Goal: Task Accomplishment & Management: Complete application form

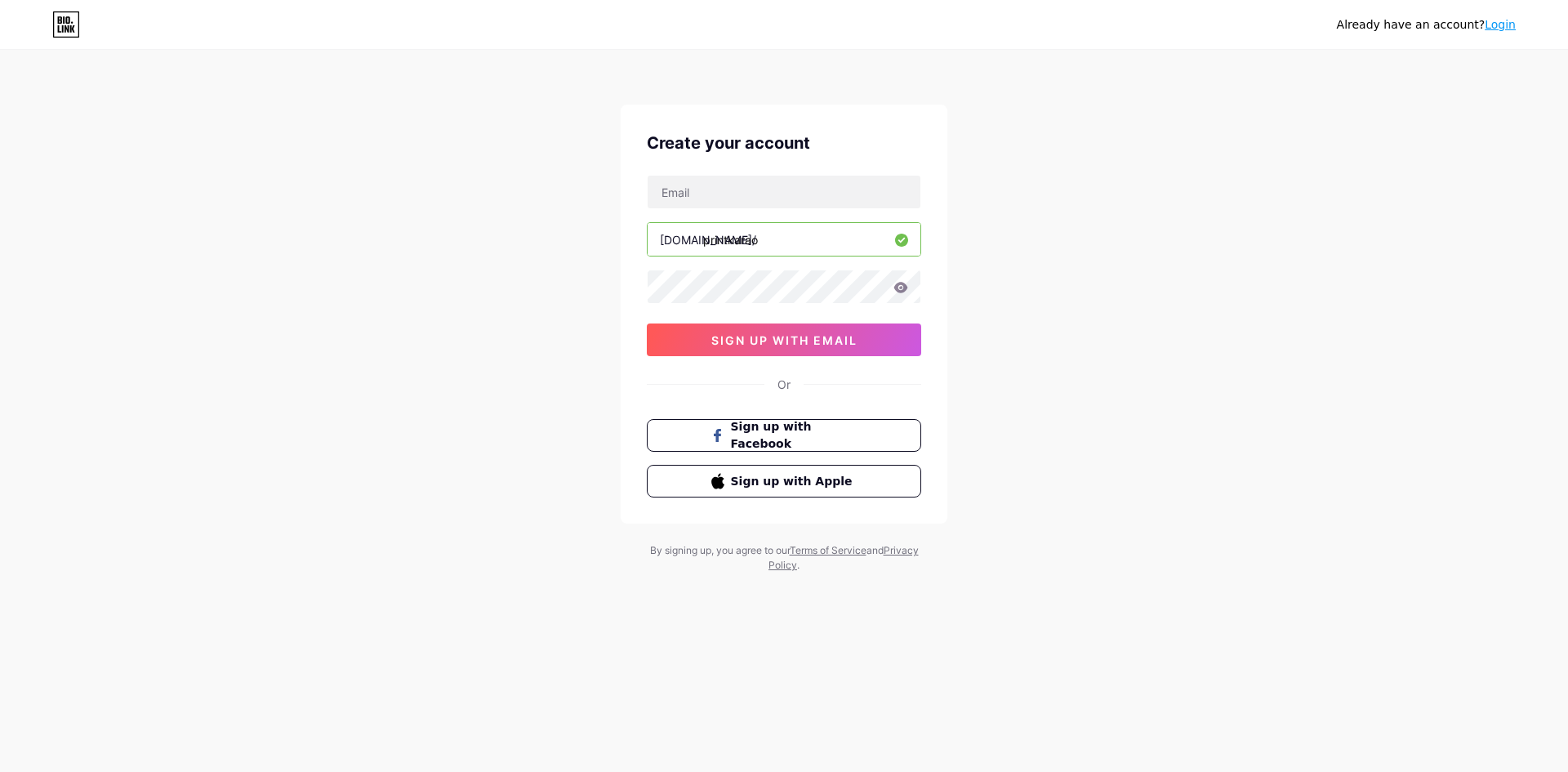
click at [817, 247] on input "printkarao" at bounding box center [784, 239] width 272 height 33
click at [758, 201] on input "text" at bounding box center [784, 191] width 272 height 33
click at [539, 410] on div "Already have an account? Login Create your account bio.link/ printkarao 0cAFcWe…" at bounding box center [784, 313] width 1568 height 625
click at [877, 340] on button "sign up with email" at bounding box center [784, 339] width 274 height 33
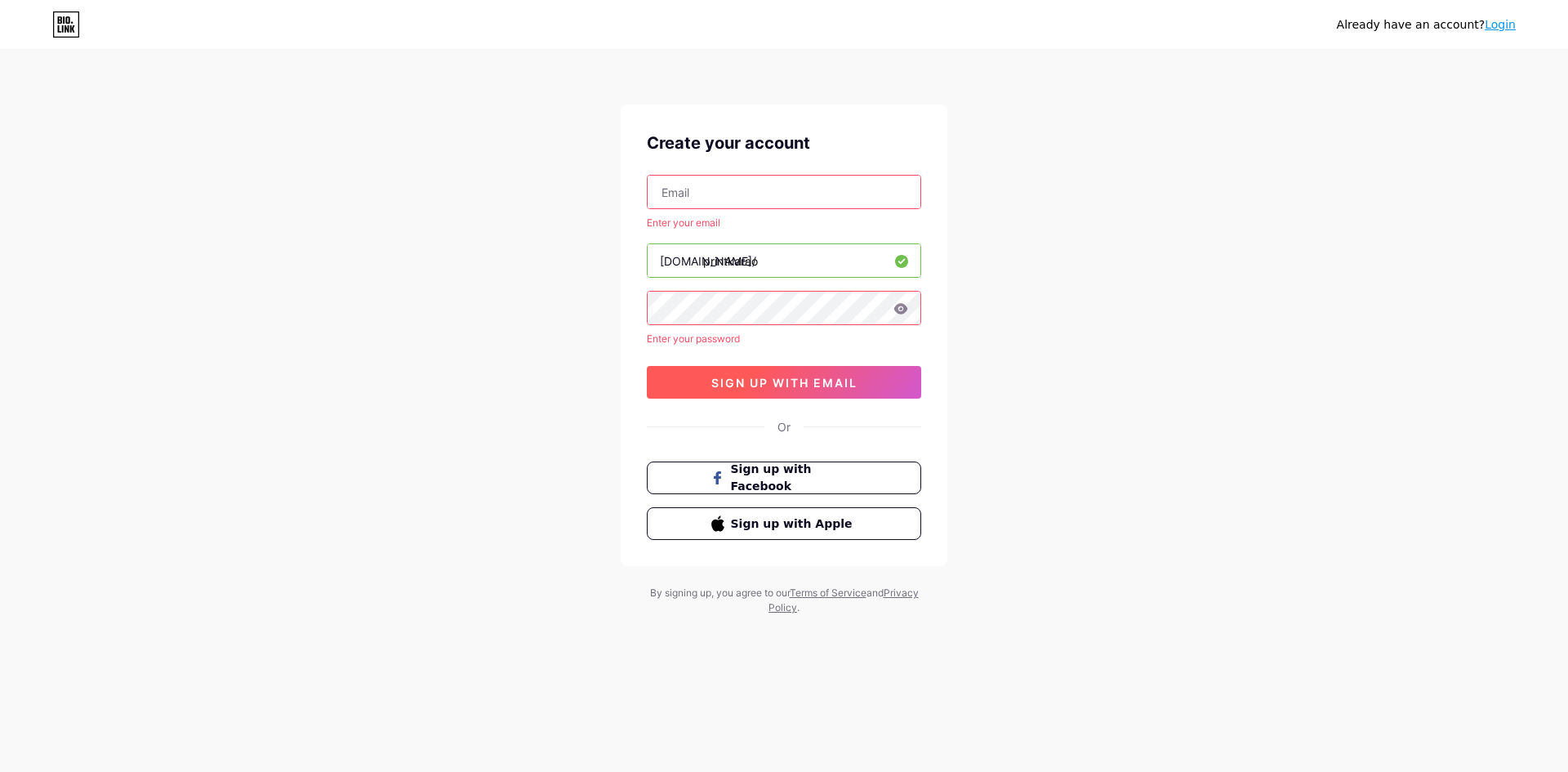
click at [746, 380] on span "sign up with email" at bounding box center [784, 383] width 146 height 14
click at [754, 192] on input "text" at bounding box center [784, 191] width 272 height 33
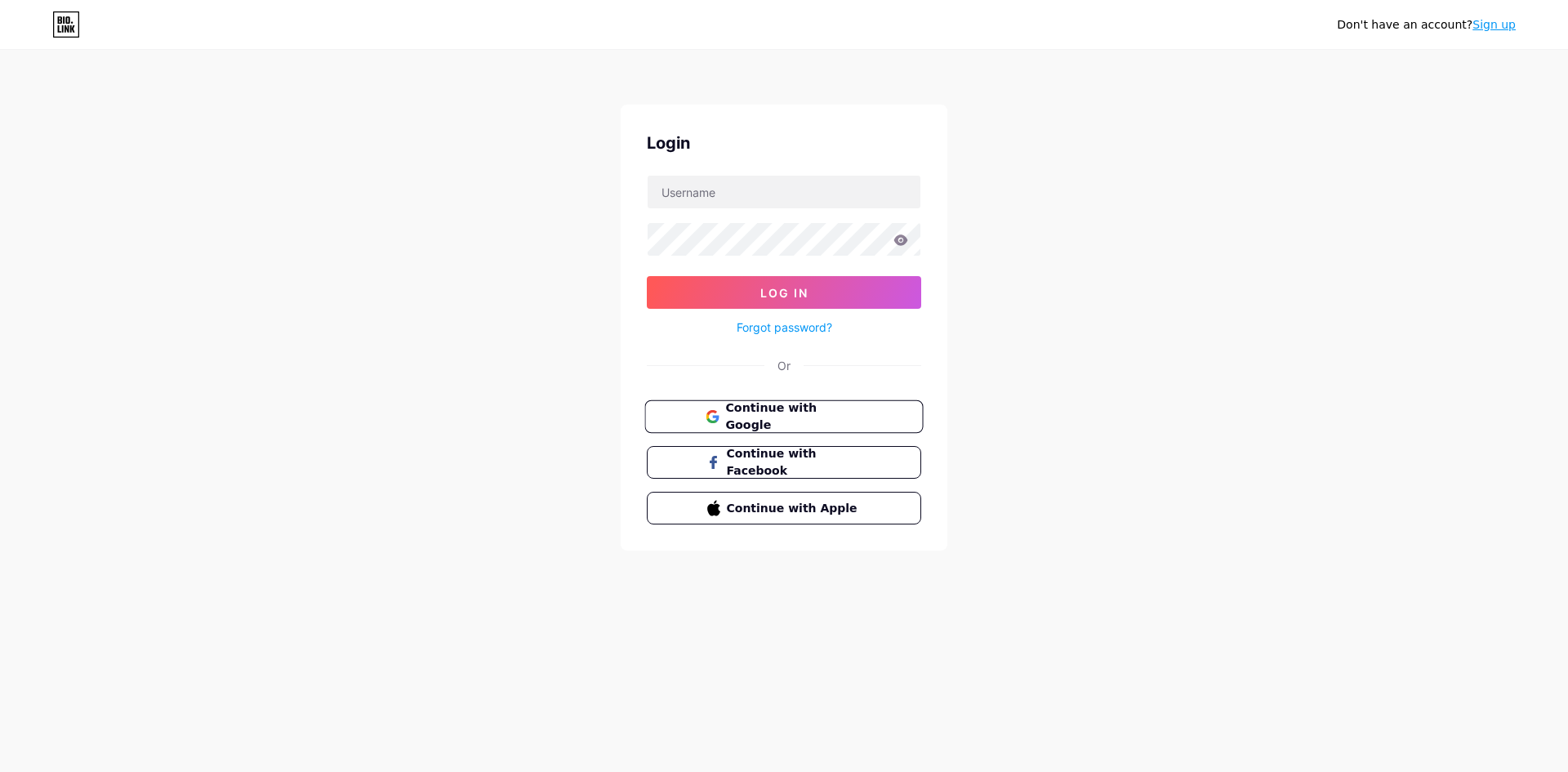
click at [774, 419] on span "Continue with Google" at bounding box center [792, 416] width 136 height 35
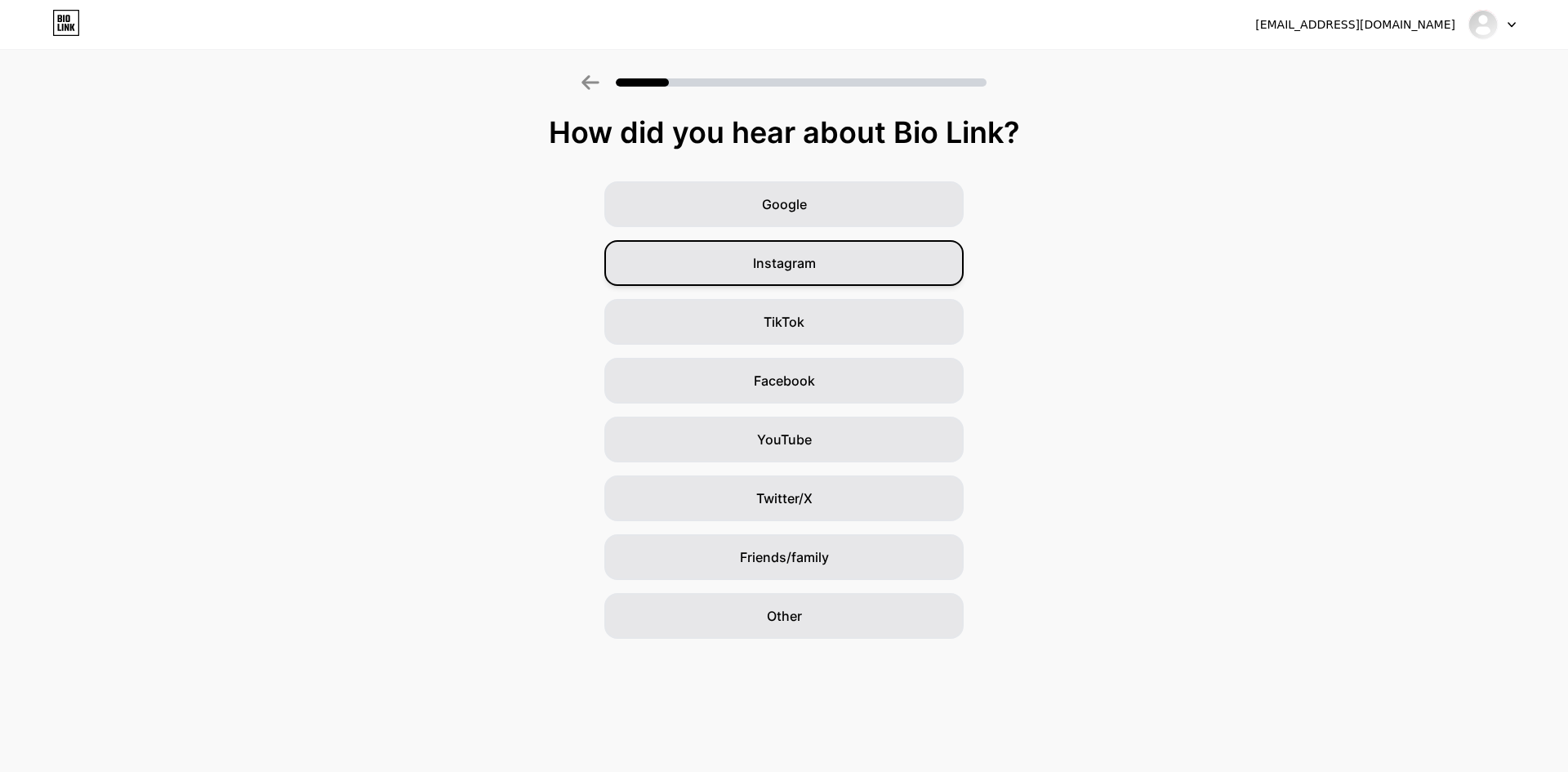
click at [889, 272] on div "Instagram" at bounding box center [784, 263] width 360 height 45
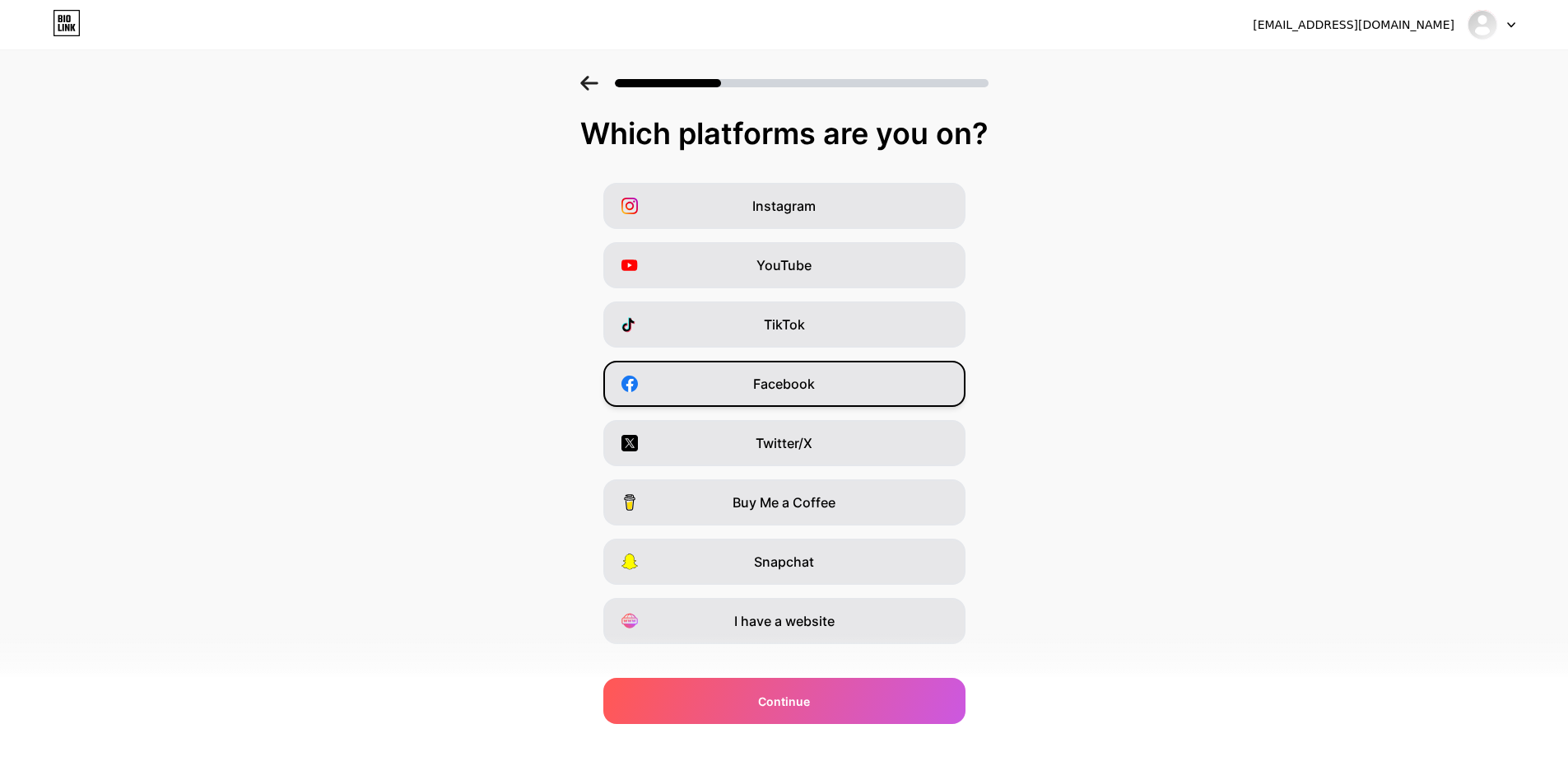
click at [904, 391] on div "Facebook" at bounding box center [784, 383] width 363 height 46
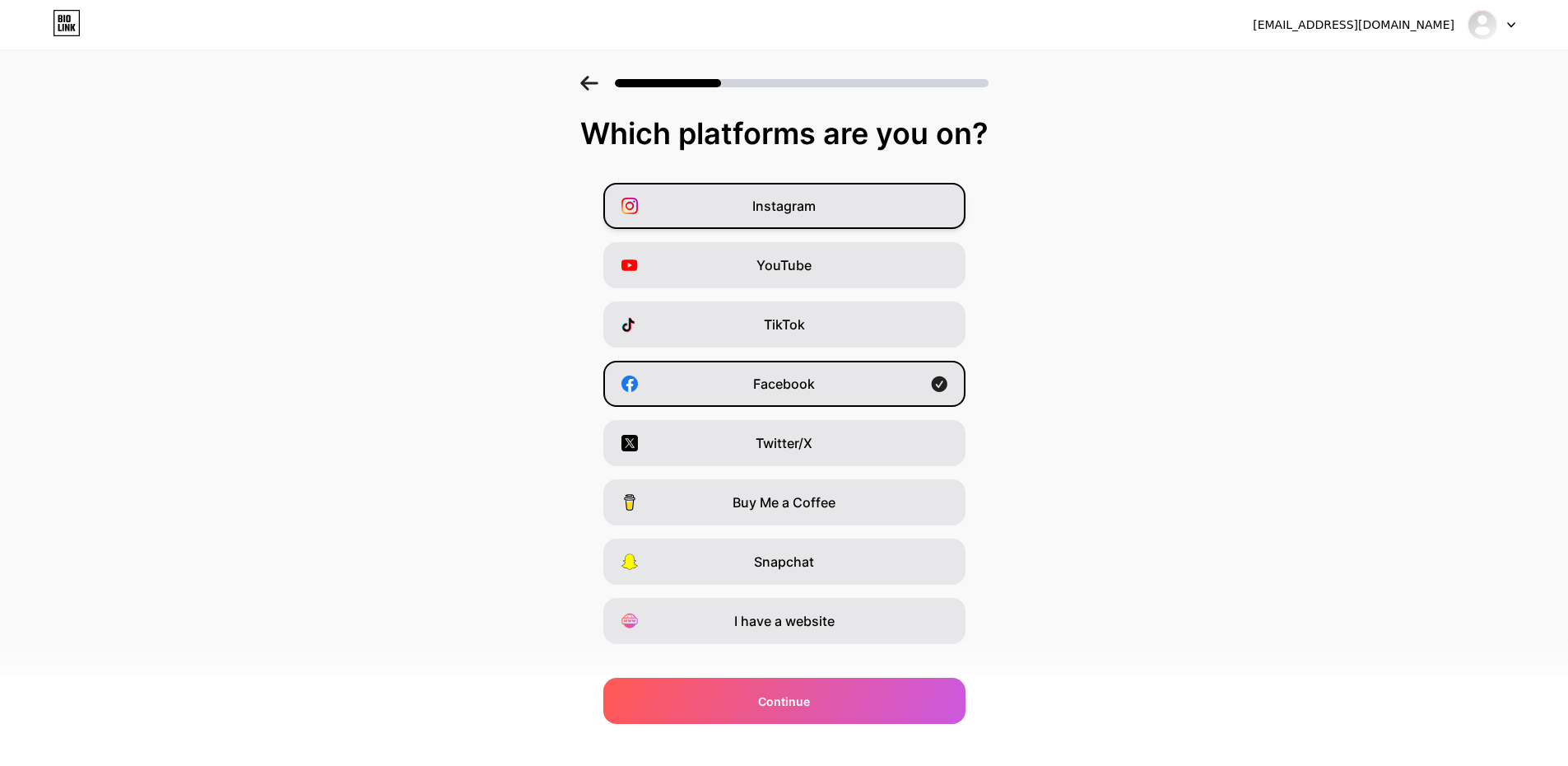
click at [865, 215] on div "Instagram" at bounding box center [784, 206] width 363 height 46
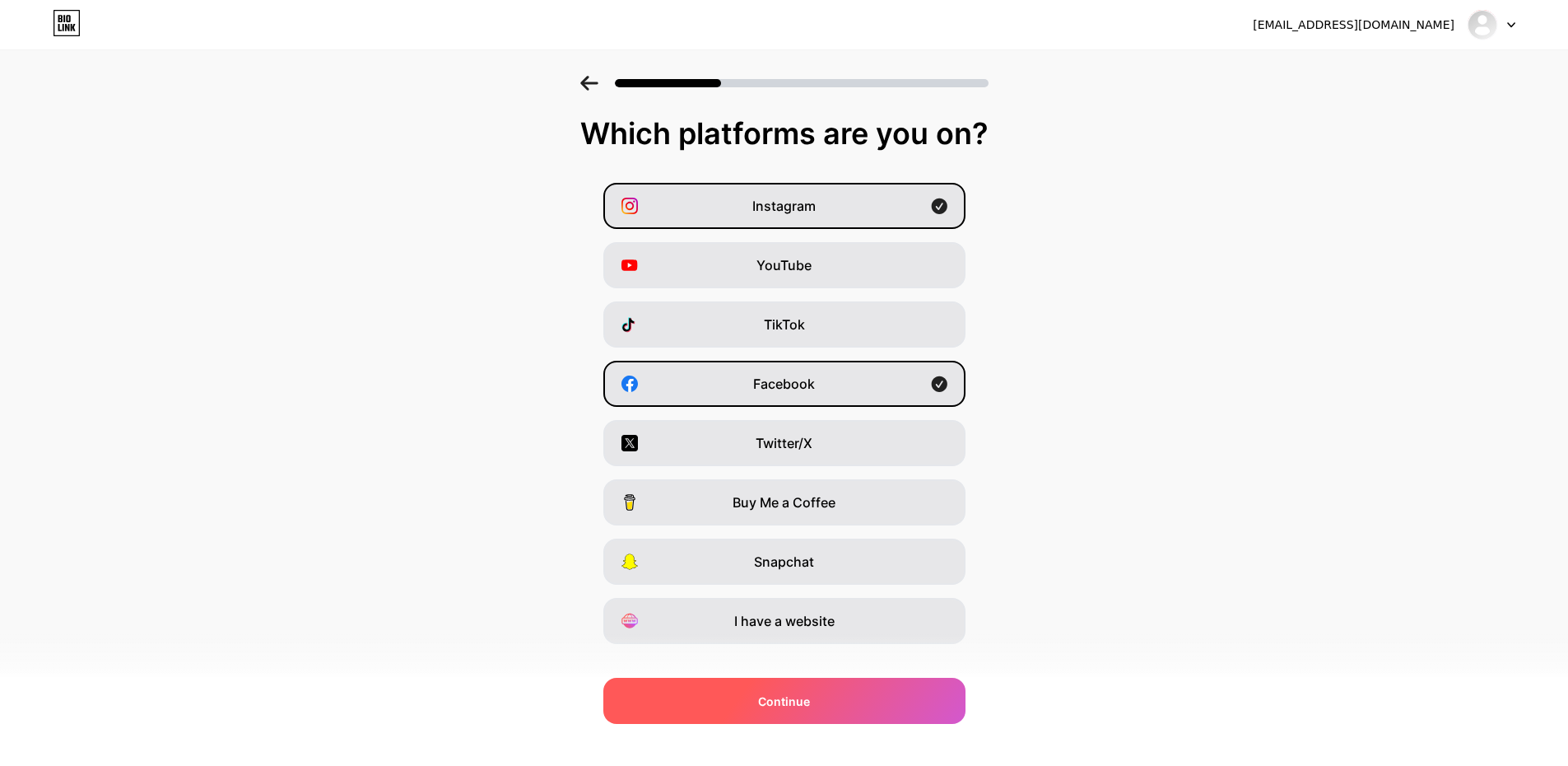
click at [856, 713] on div "Continue" at bounding box center [784, 700] width 363 height 46
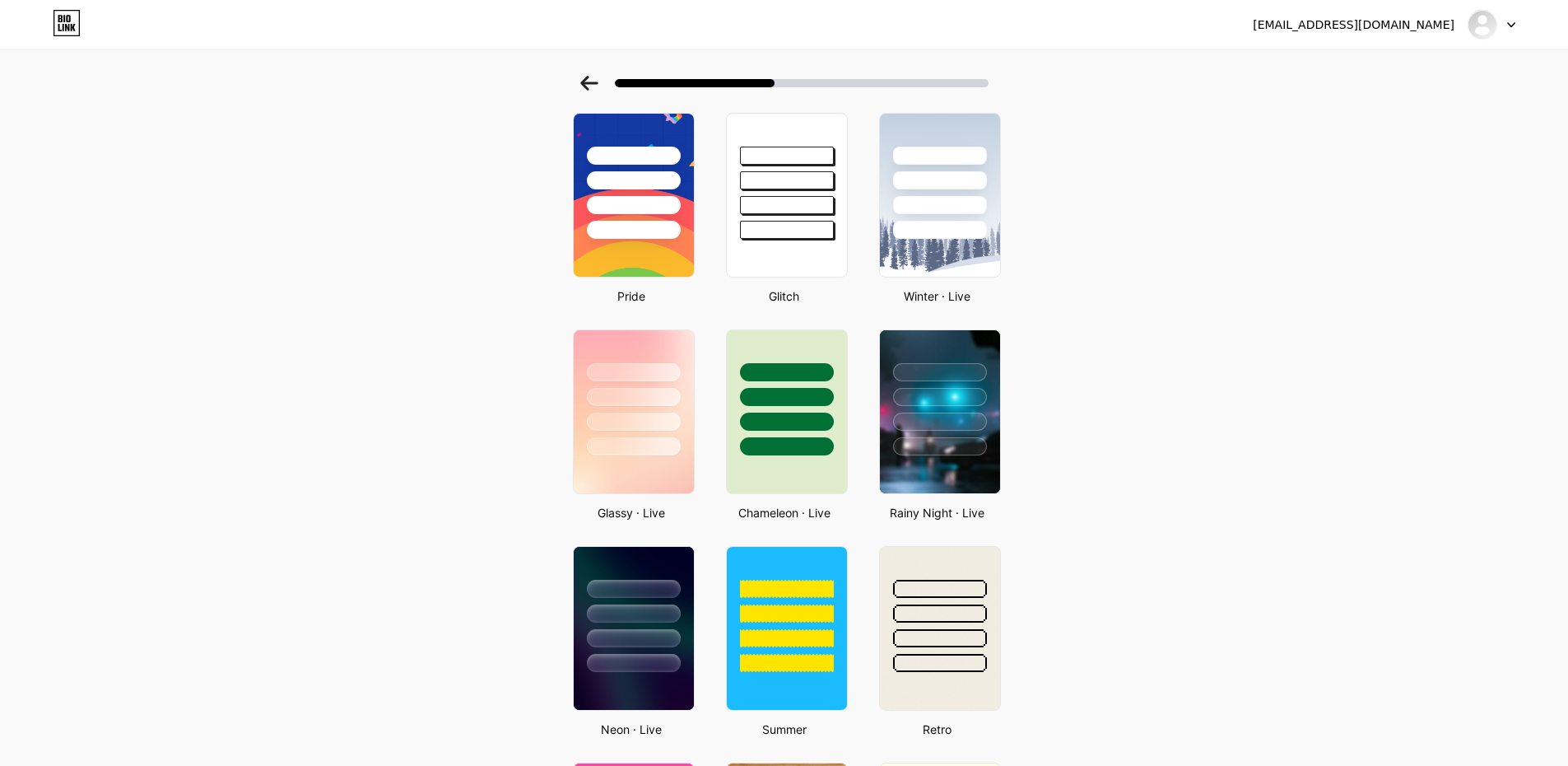
scroll to position [206, 0]
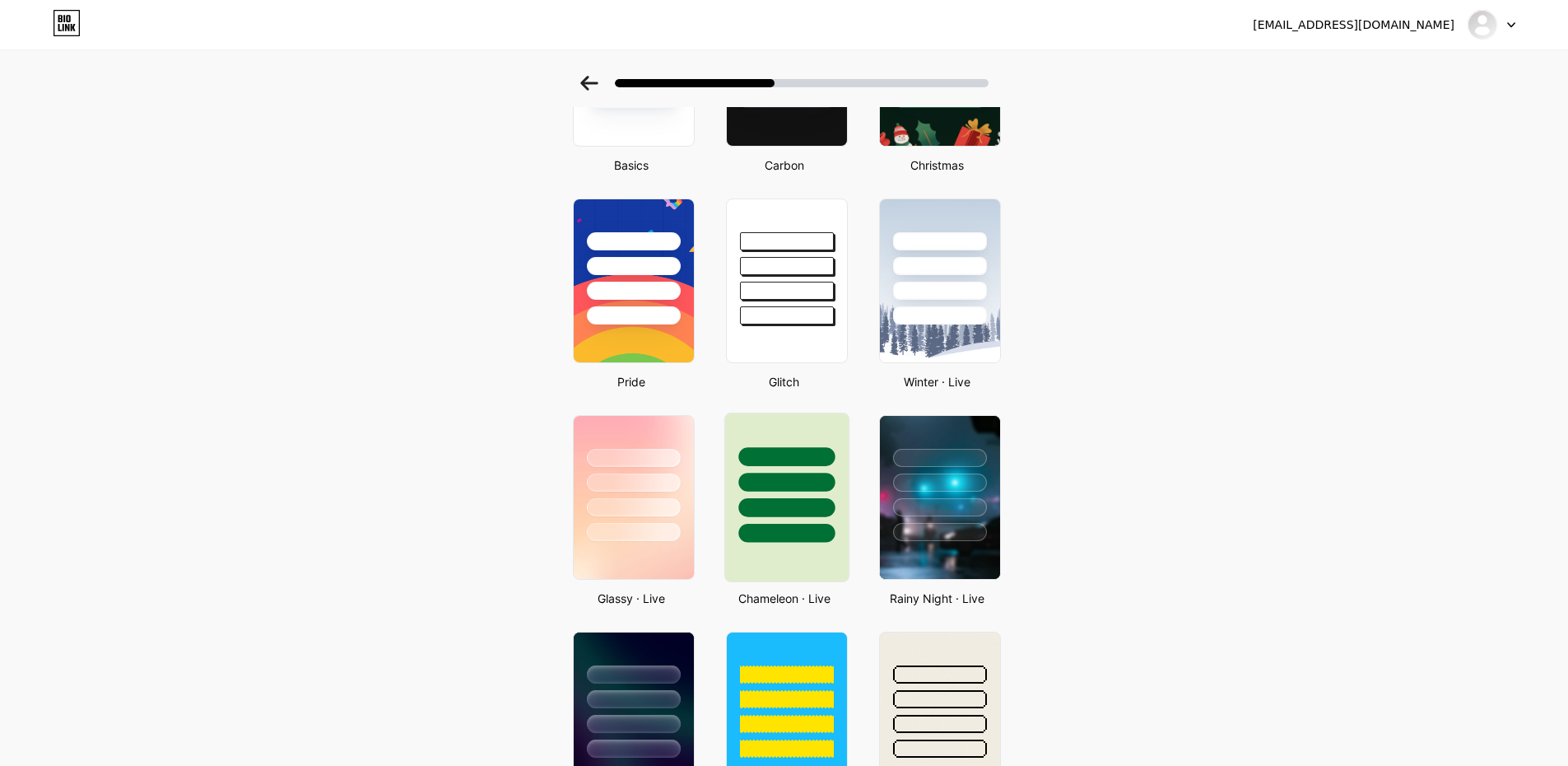
click at [841, 547] on div at bounding box center [785, 497] width 125 height 170
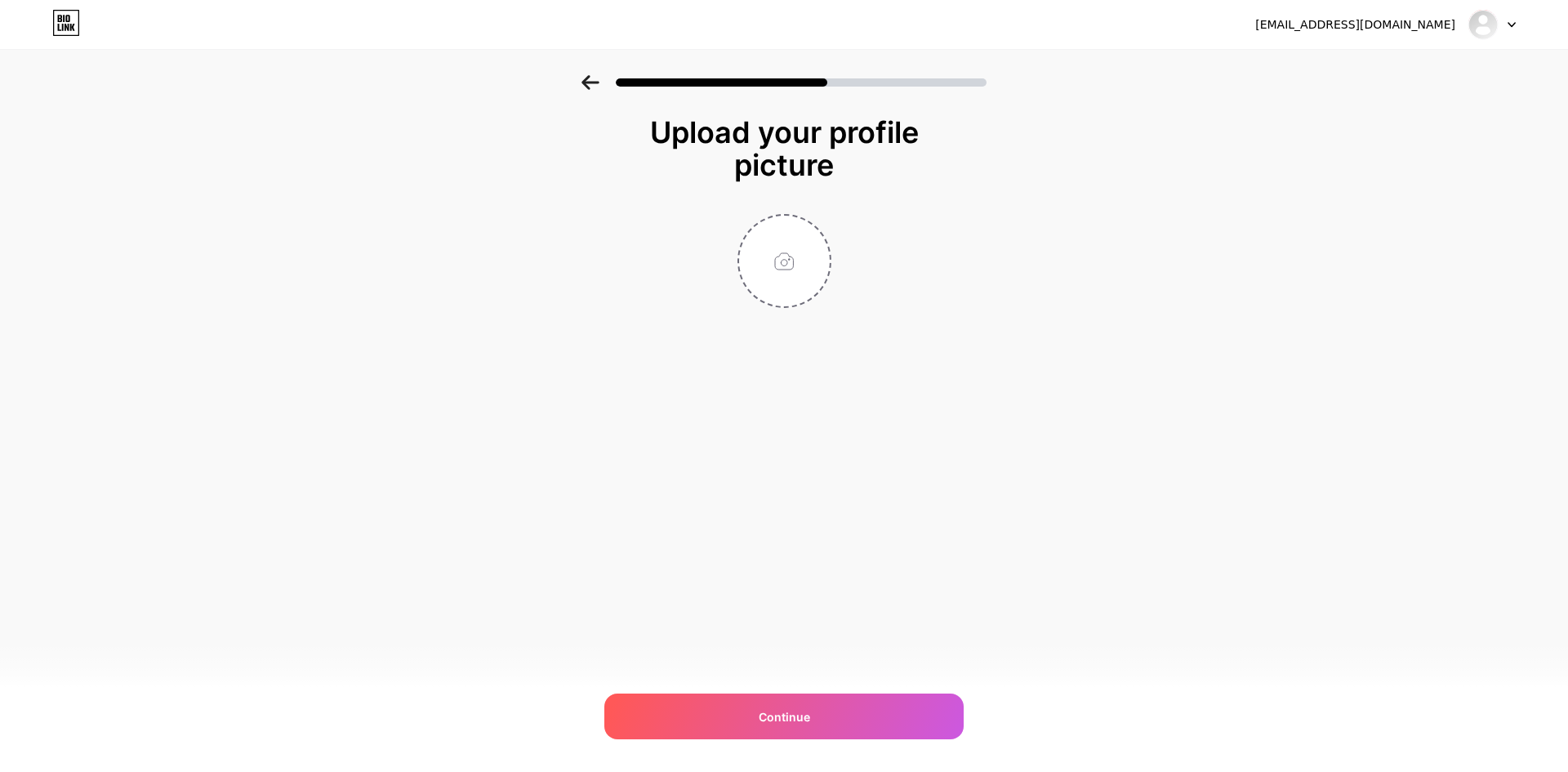
click at [901, 546] on div "printkaraopramo@gmail.com Logout Link Copied Upload your profile picture Contin…" at bounding box center [784, 386] width 1568 height 772
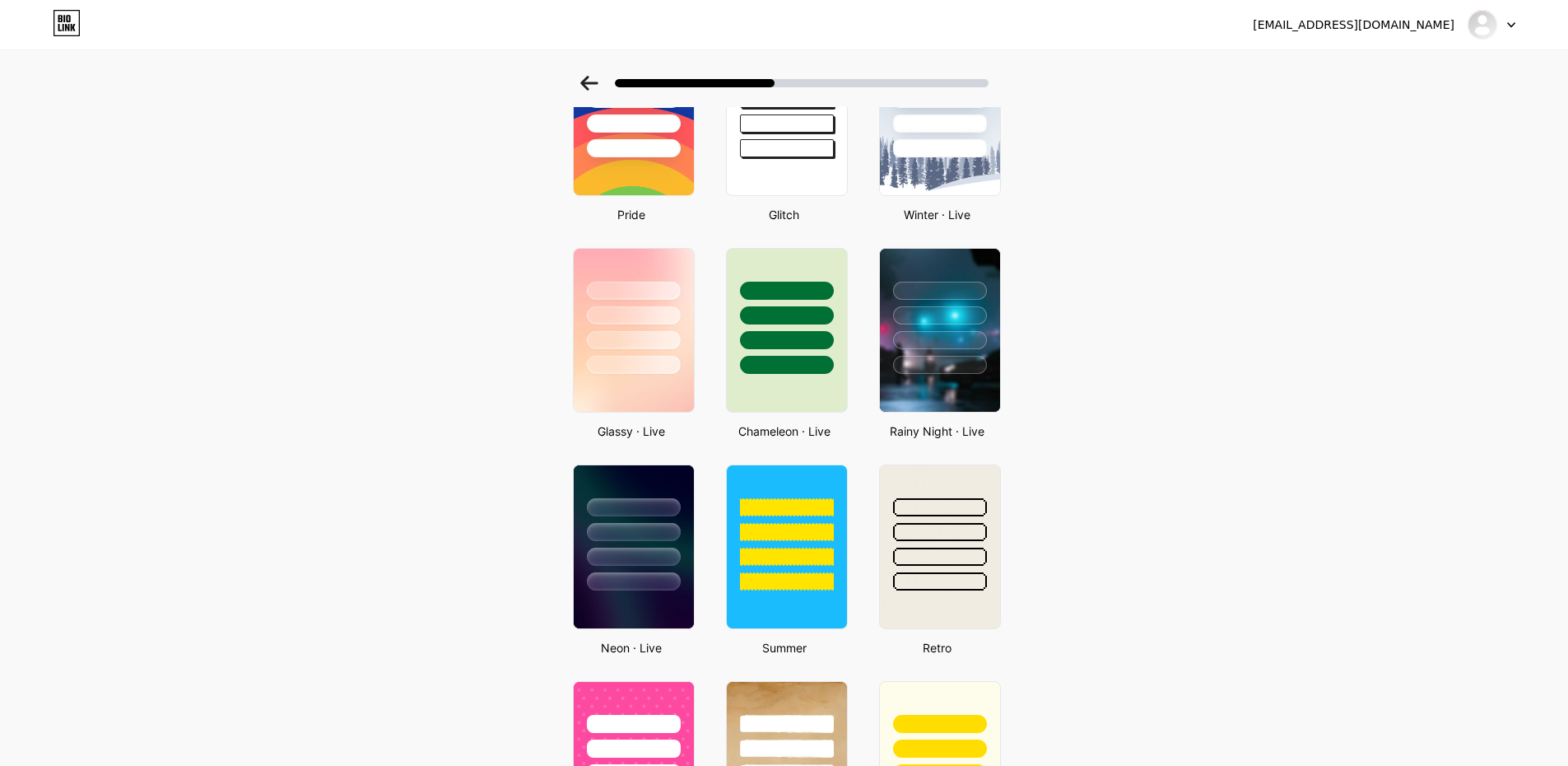
scroll to position [340, 0]
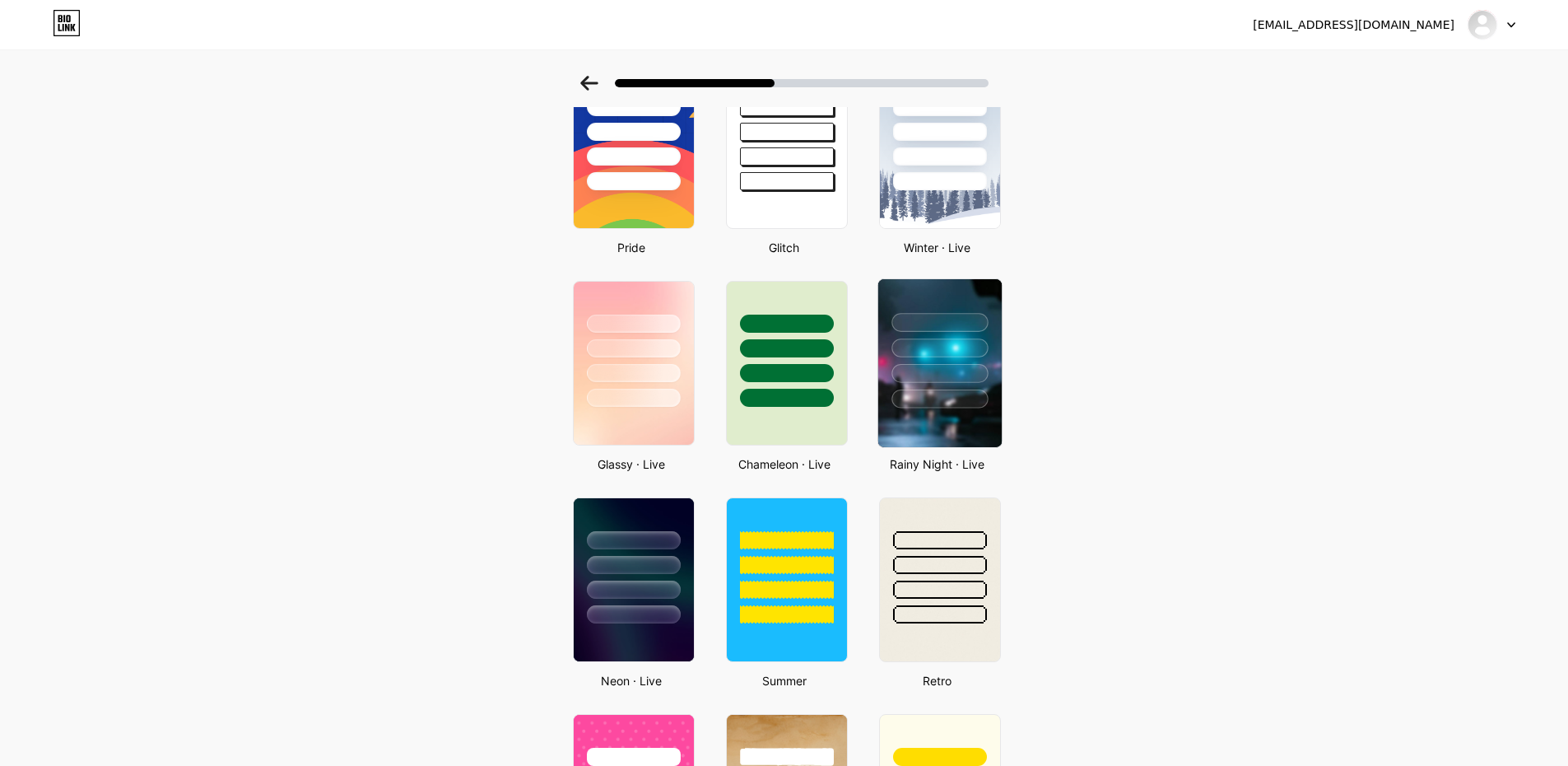
click at [971, 402] on div at bounding box center [939, 399] width 96 height 19
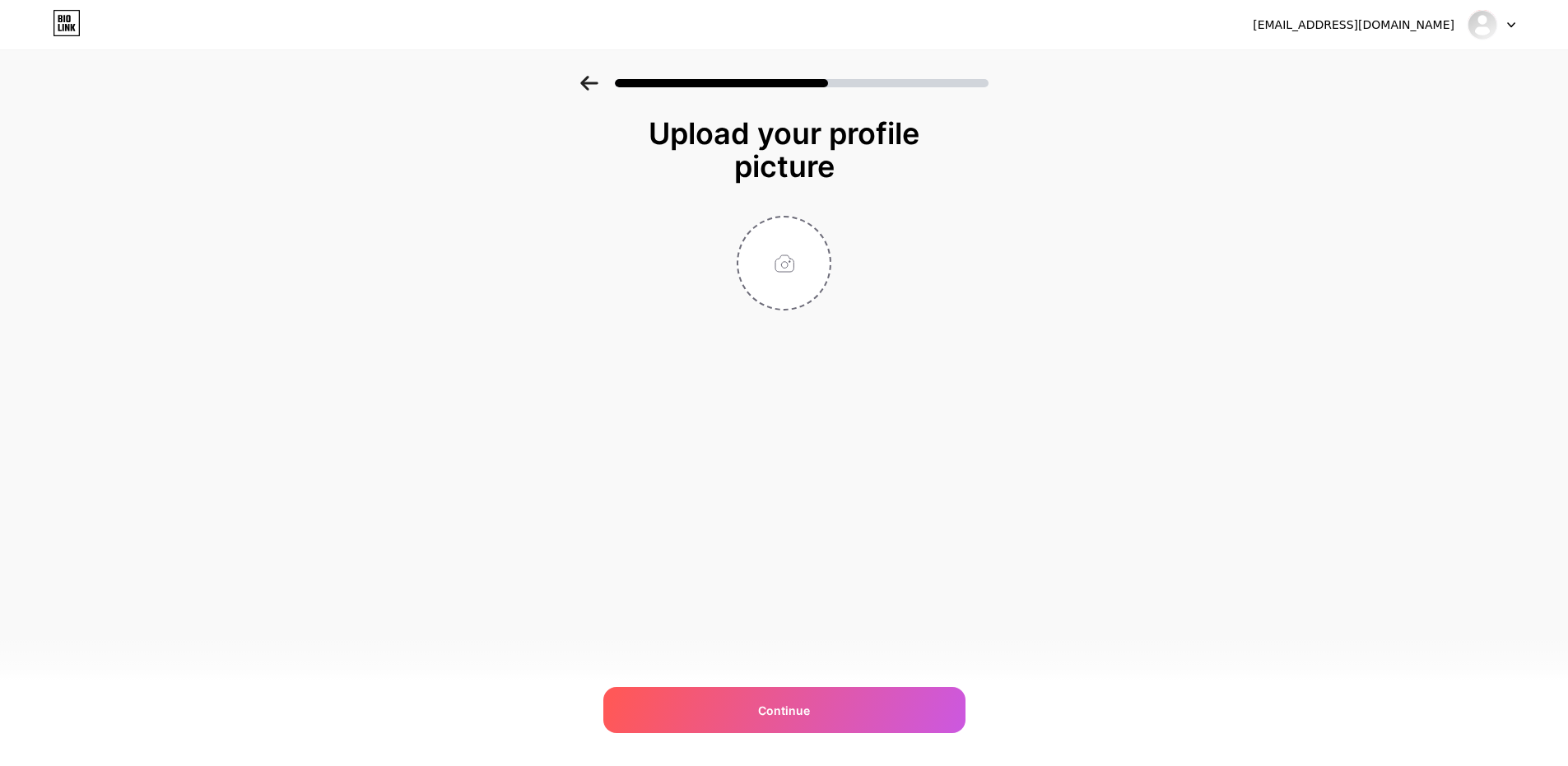
scroll to position [0, 0]
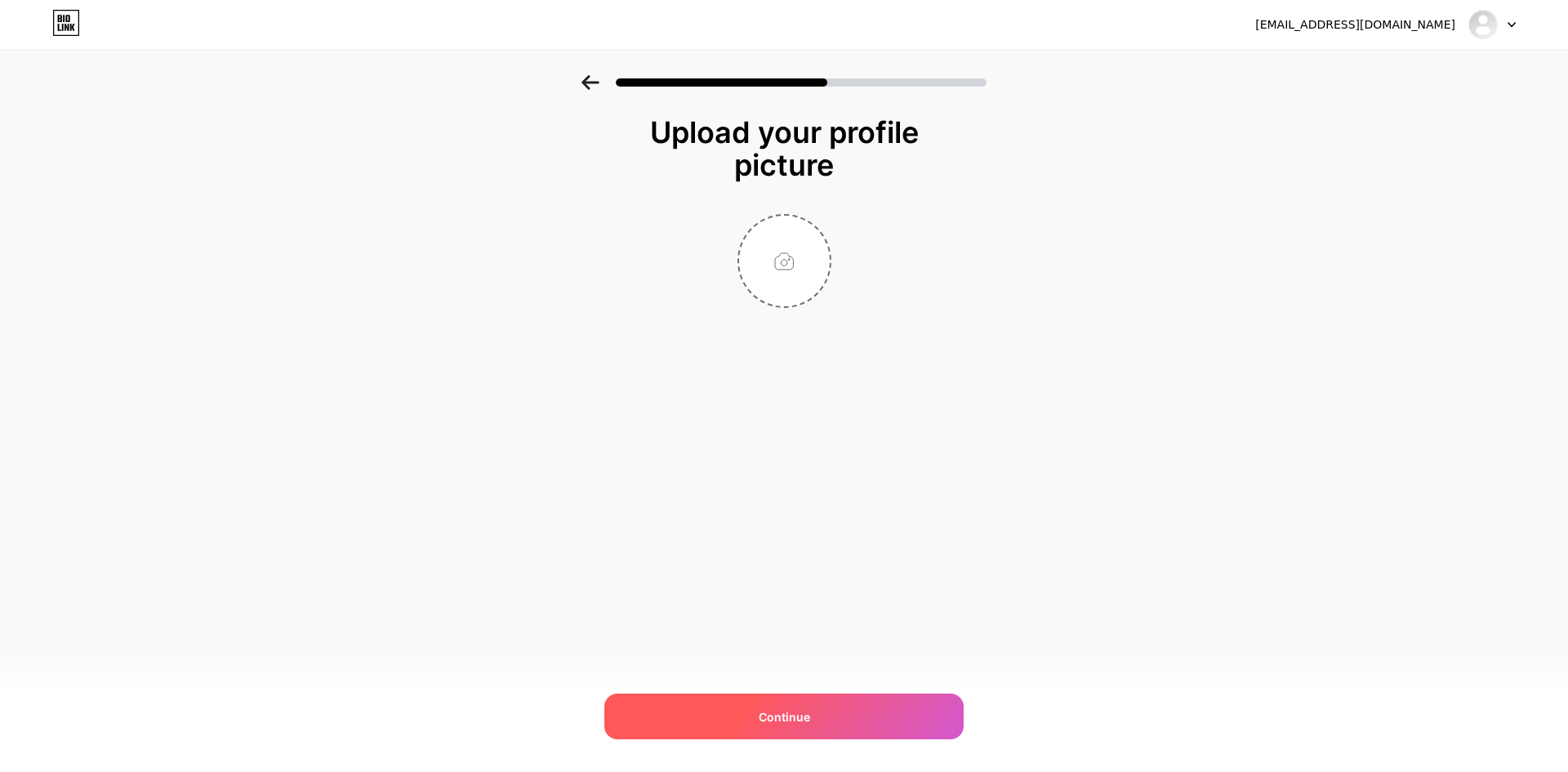
click at [803, 722] on span "Continue" at bounding box center [784, 716] width 52 height 17
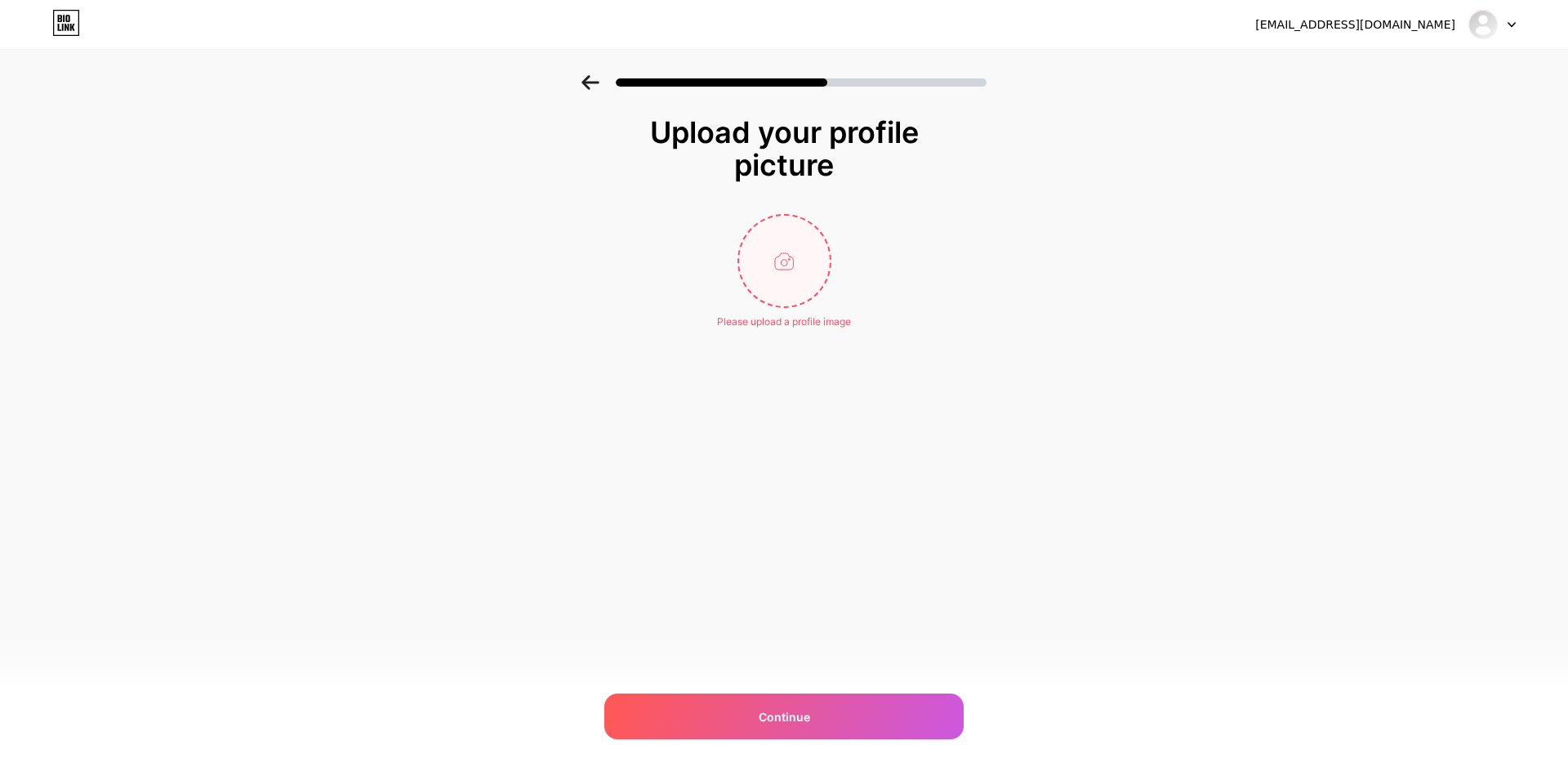
click at [795, 285] on input "file" at bounding box center [784, 261] width 91 height 91
type input "C:\fakepath\11111_optimized.jpg"
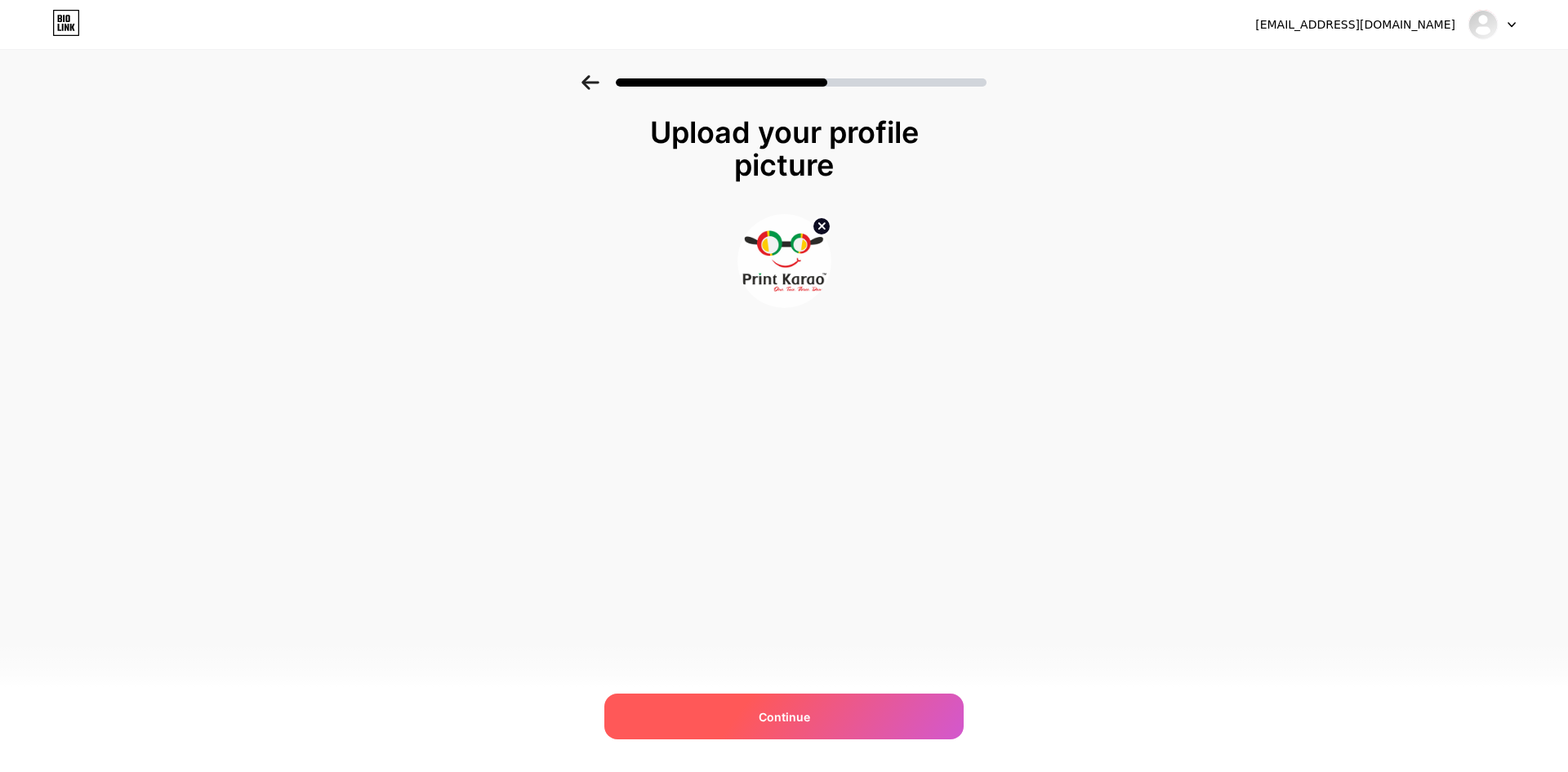
click at [814, 719] on div "Continue" at bounding box center [784, 716] width 360 height 45
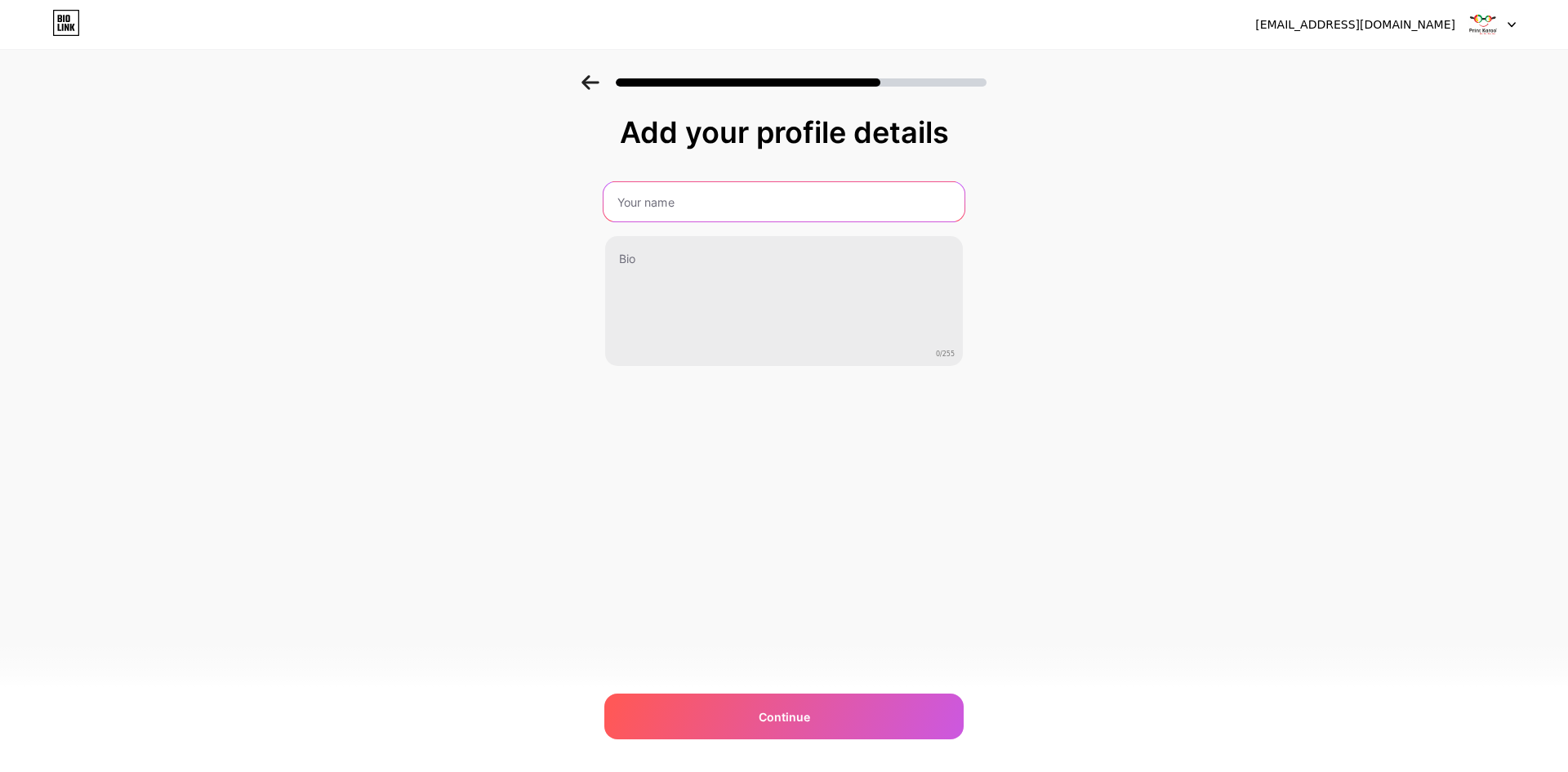
click at [769, 195] on input "text" at bounding box center [784, 202] width 361 height 39
type input "Print Karao"
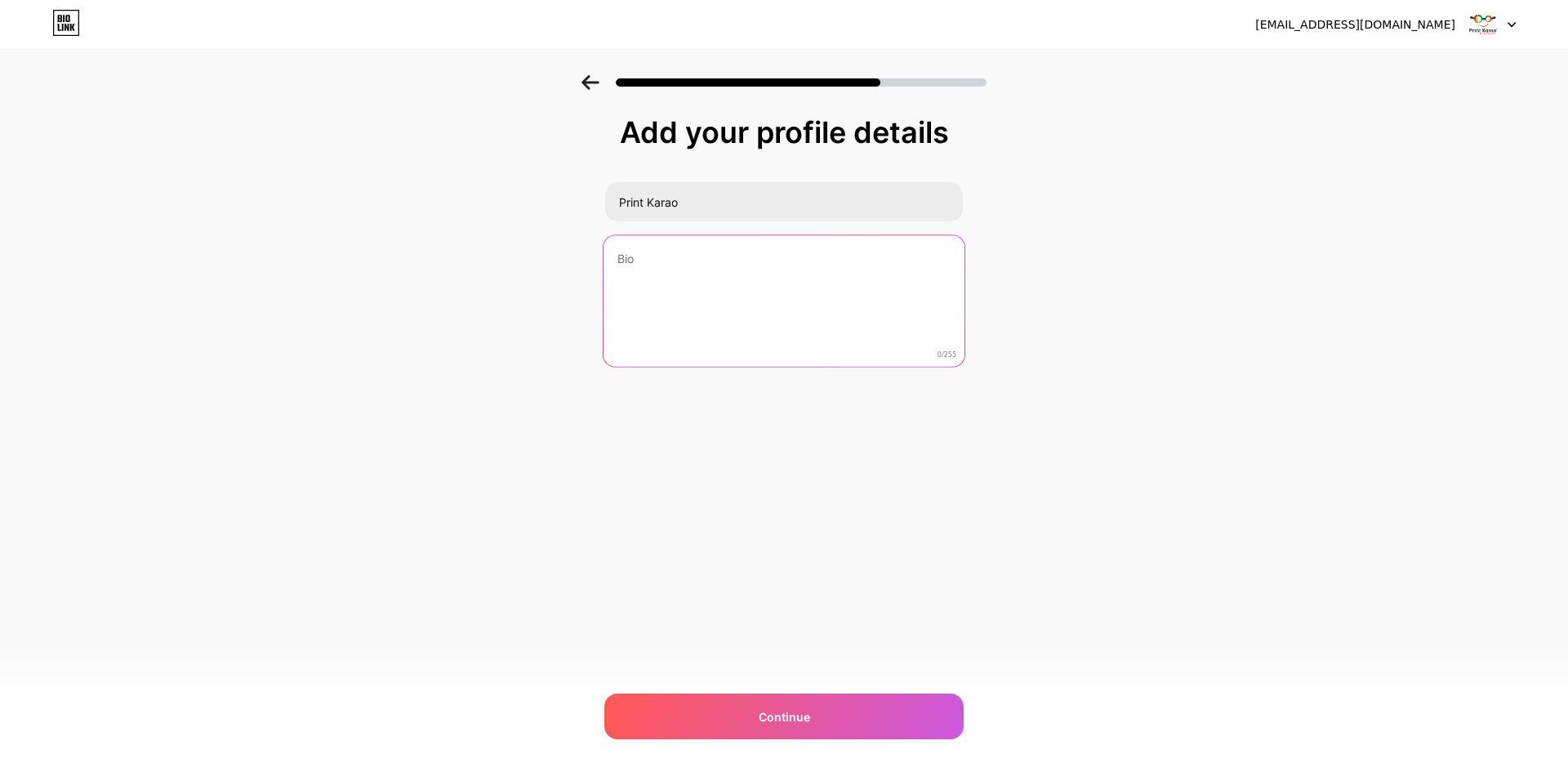
click at [704, 267] on textarea at bounding box center [784, 301] width 361 height 133
click at [760, 301] on textarea at bounding box center [784, 301] width 361 height 133
paste textarea "🎨Print Karao®: Own.Two.Three.Done. Custom Printing|Wedding Cards•Mugs•Flex•Bran…"
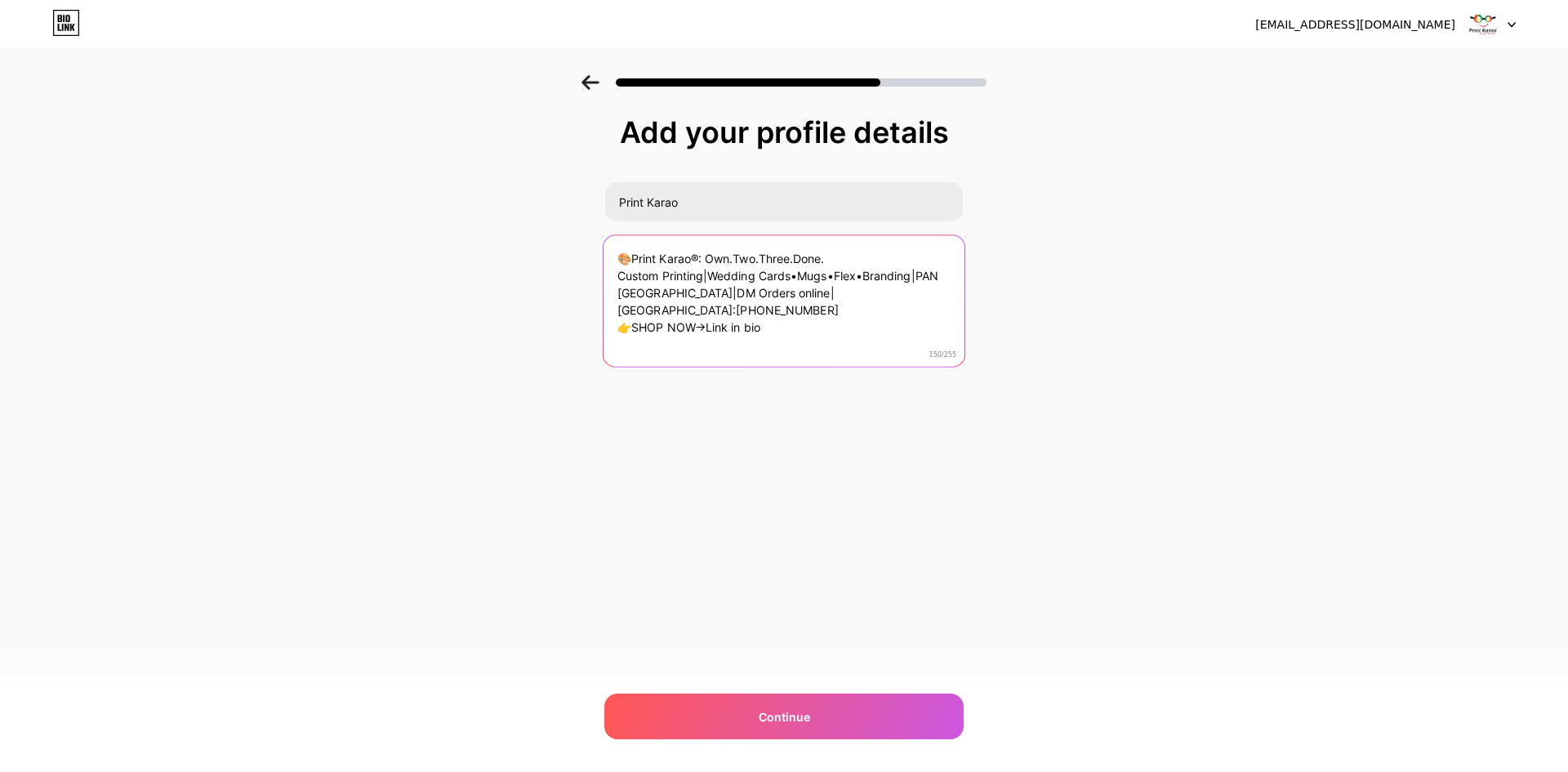
drag, startPoint x: 768, startPoint y: 309, endPoint x: 617, endPoint y: 308, distance: 151.0
click at [617, 308] on textarea "🎨Print Karao®: Own.Two.Three.Done. Custom Printing|Wedding Cards•Mugs•Flex•Bran…" at bounding box center [784, 301] width 361 height 133
drag, startPoint x: 860, startPoint y: 297, endPoint x: 577, endPoint y: 285, distance: 283.3
click at [577, 285] on div "Add your profile details Print Karao 🎨Print Karao®: Own.Two.Three.Done. Custom …" at bounding box center [784, 261] width 1568 height 373
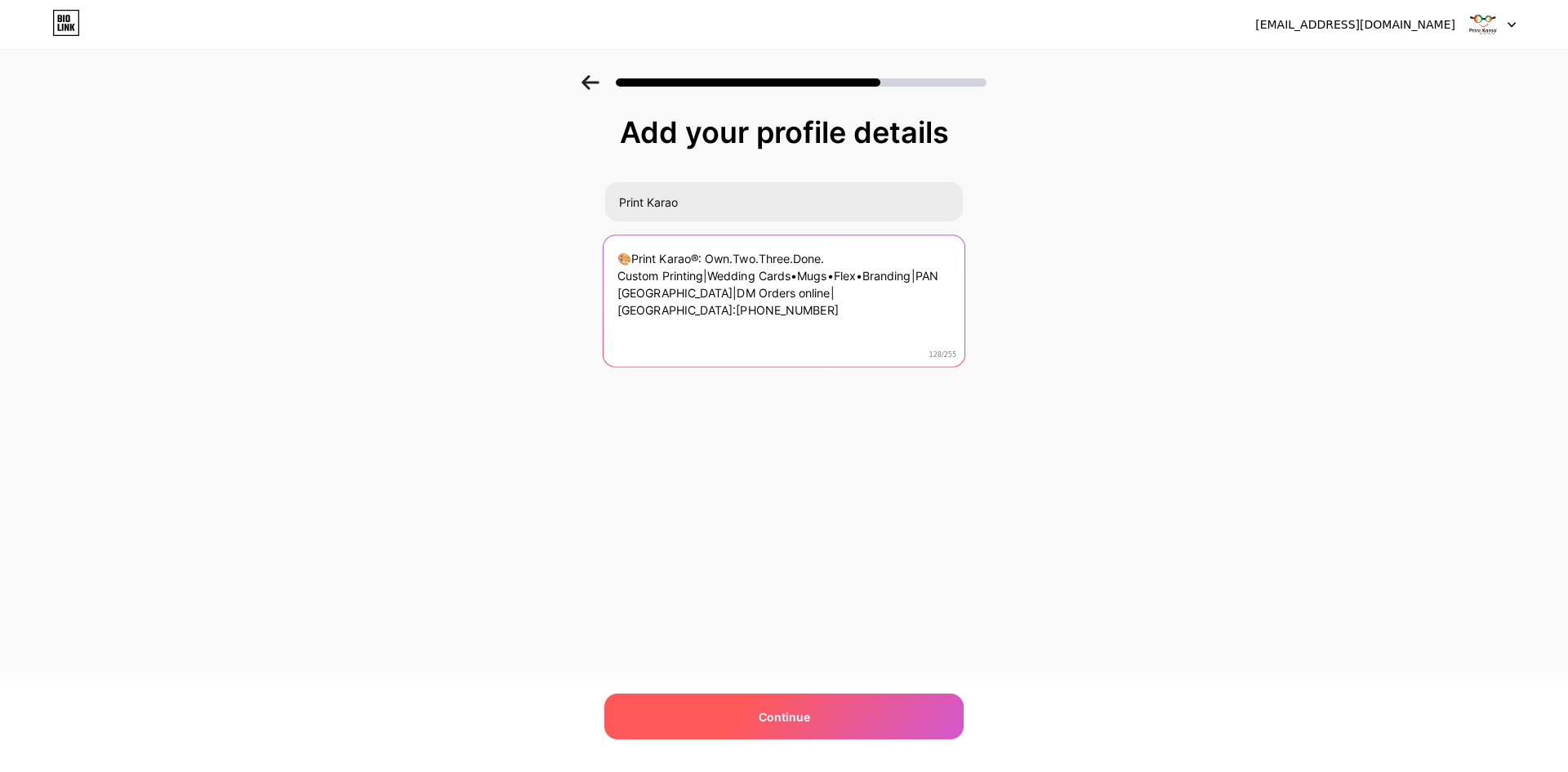
type textarea "🎨Print Karao®: Own.Two.Three.Done. Custom Printing|Wedding Cards•Mugs•Flex•Bran…"
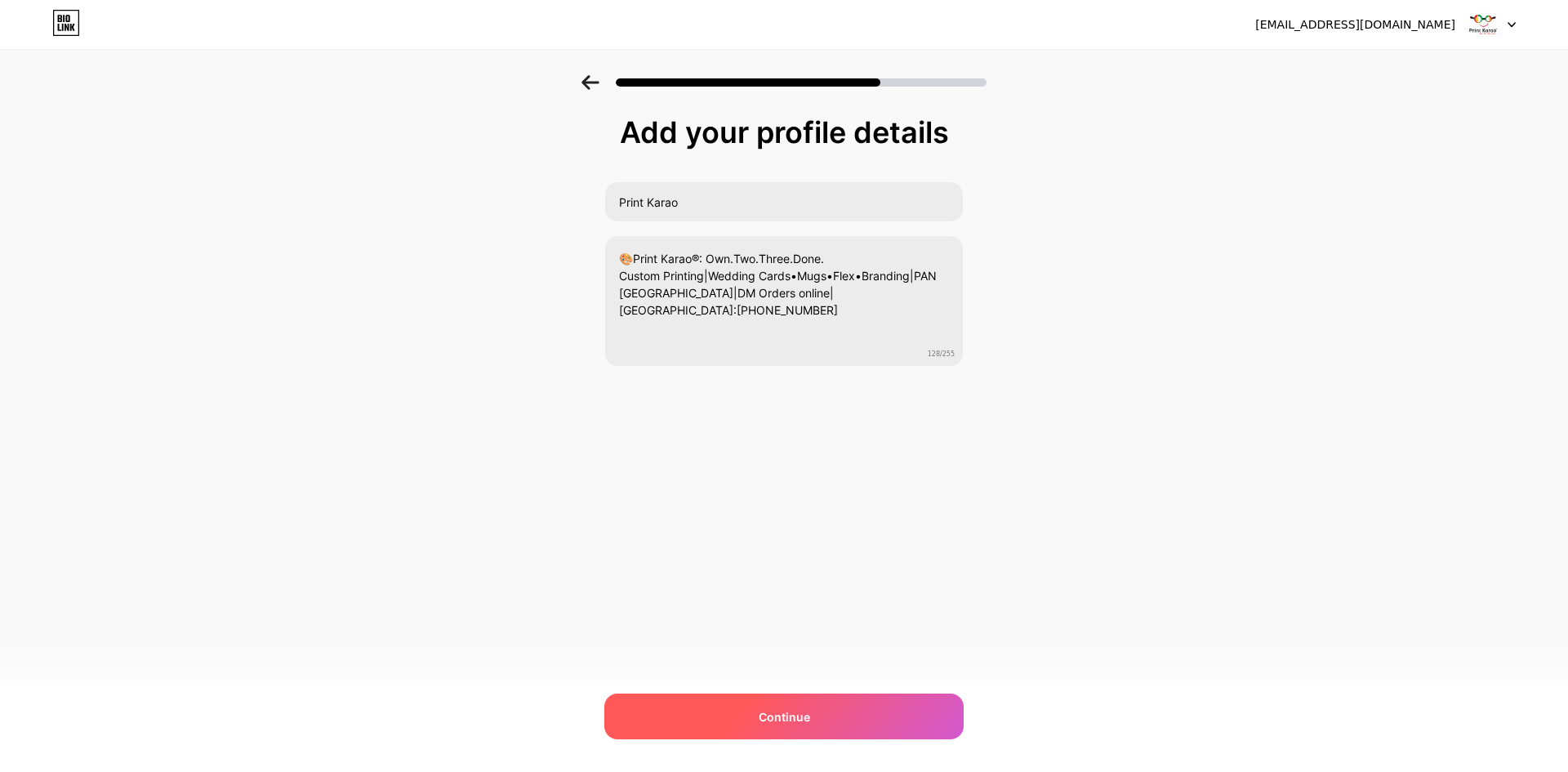
click at [785, 710] on span "Continue" at bounding box center [784, 716] width 52 height 17
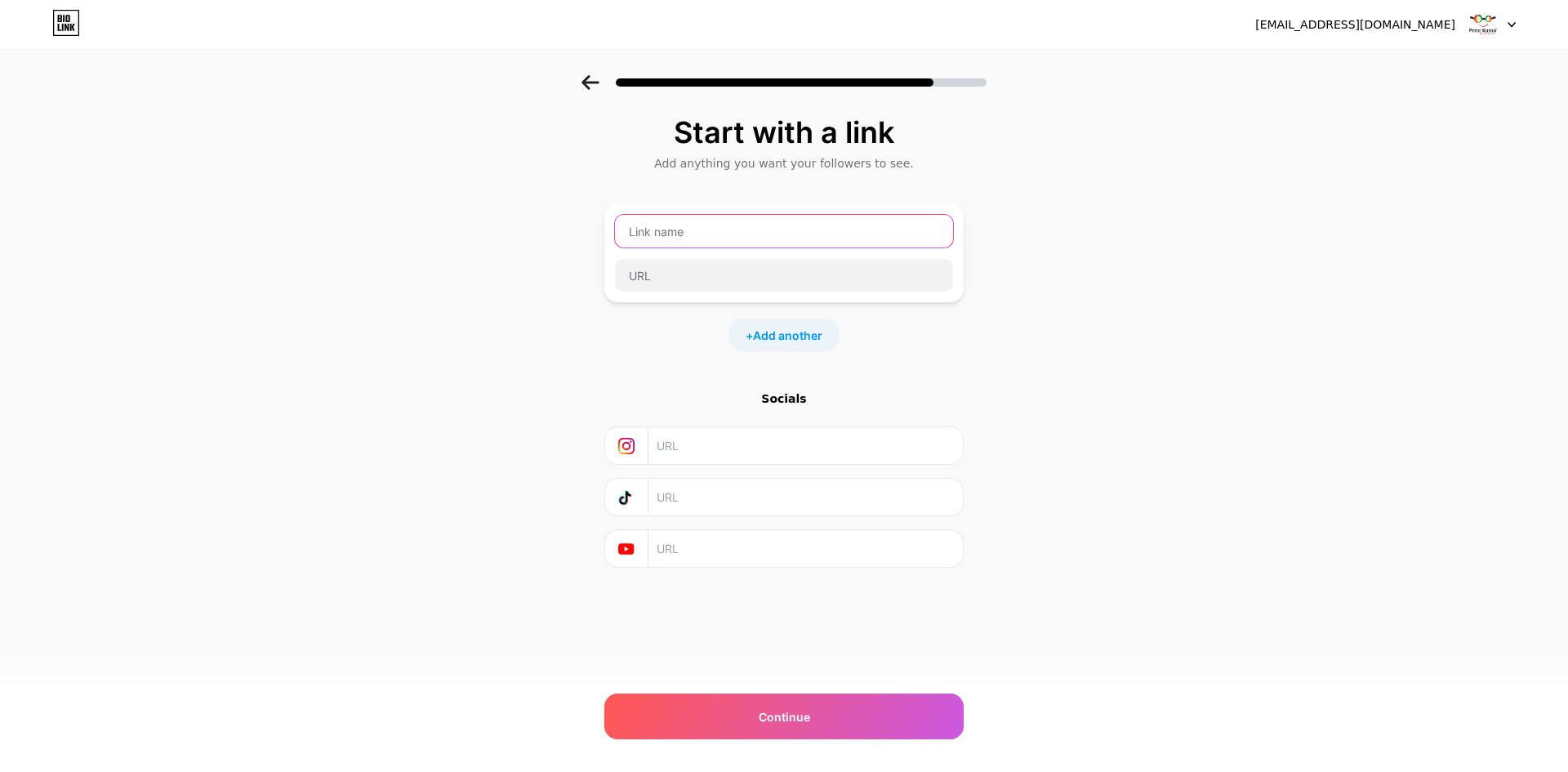
click at [765, 242] on input "text" at bounding box center [784, 231] width 338 height 33
type input "printkarao"
click at [758, 272] on input "text" at bounding box center [784, 275] width 338 height 33
paste input "https://www.instagram.com/print.karao/"
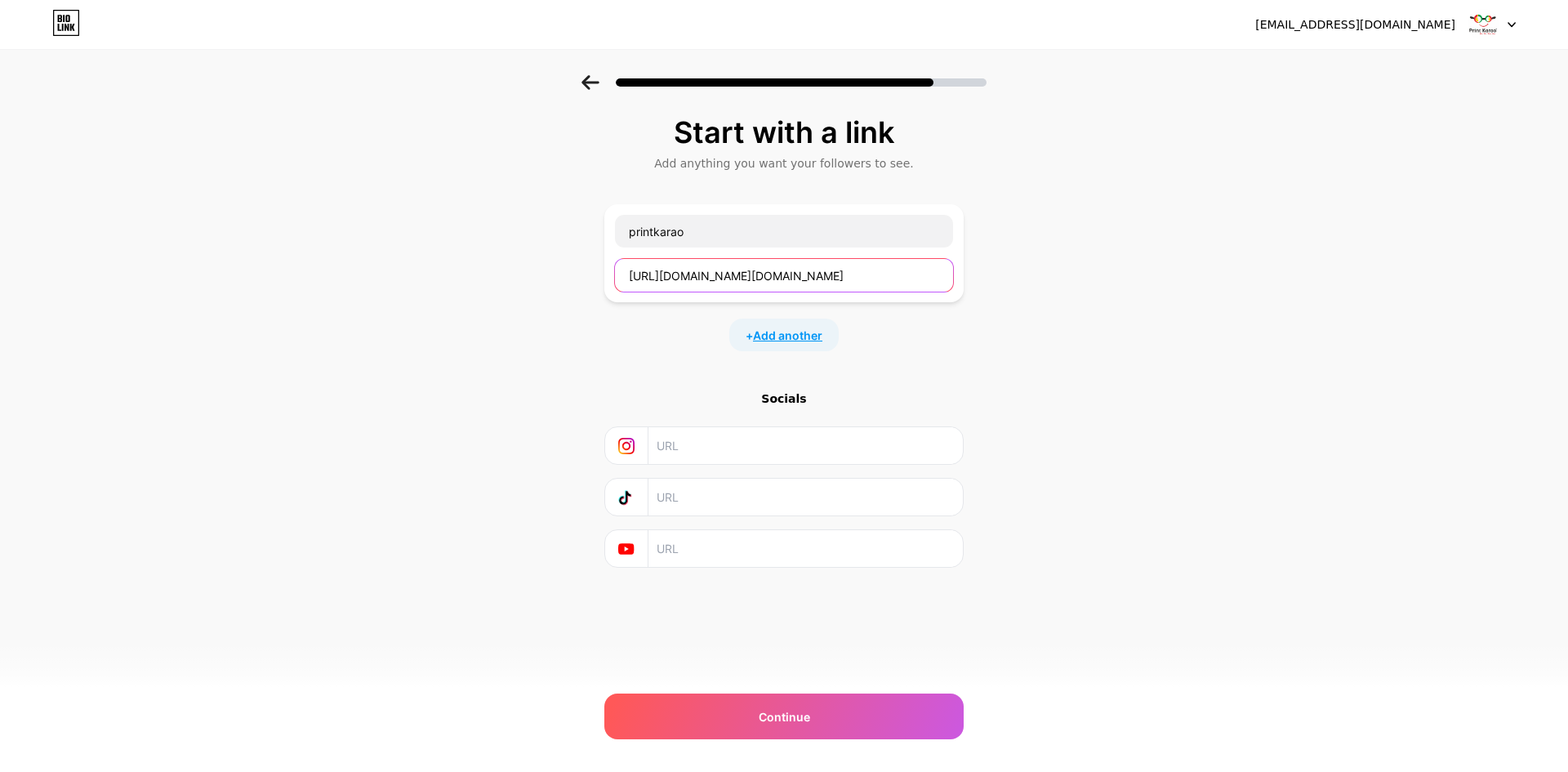
type input "https://www.instagram.com/print.karao/"
click at [784, 333] on span "Add another" at bounding box center [788, 335] width 69 height 17
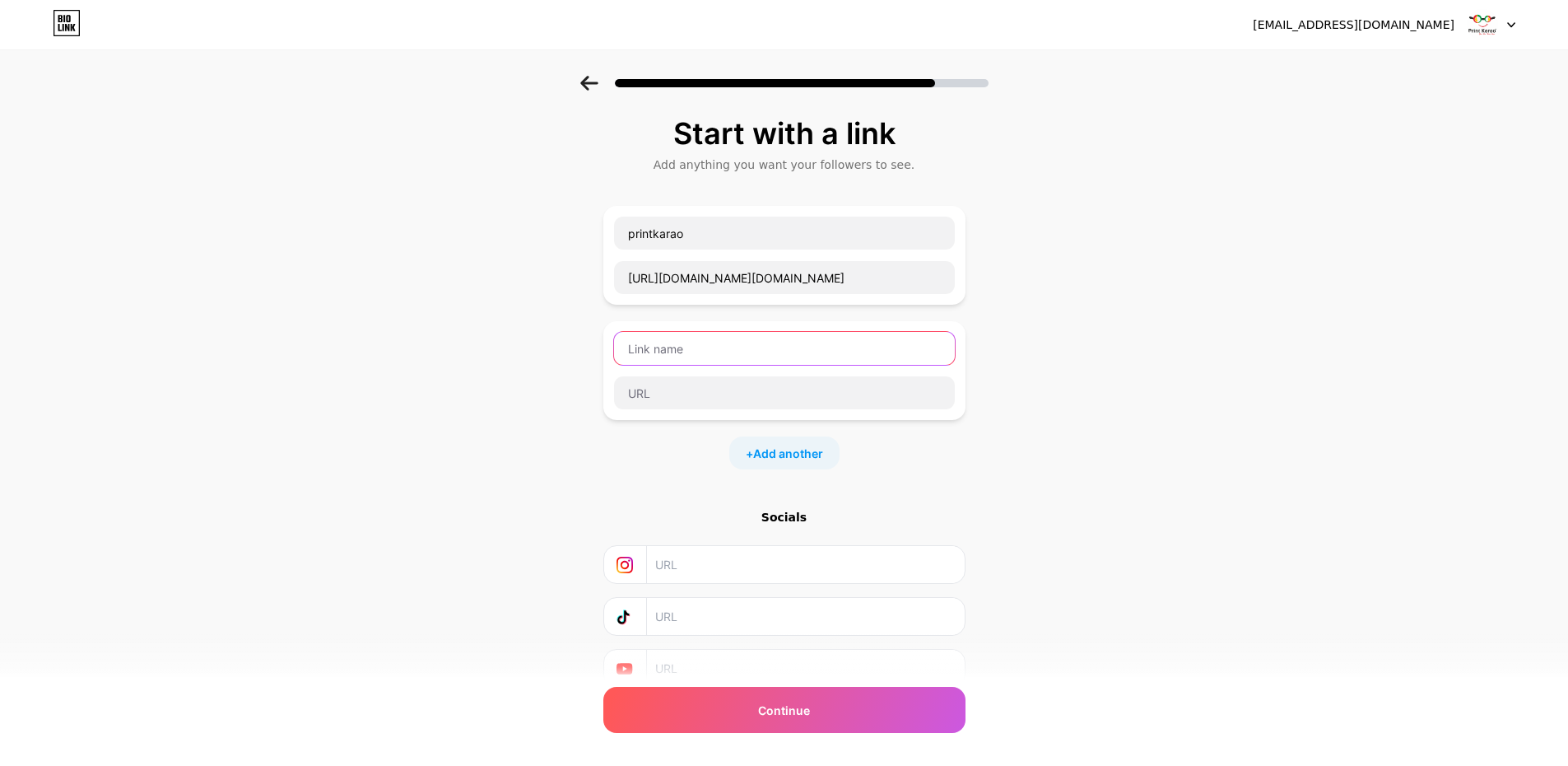
click at [775, 347] on input "text" at bounding box center [784, 348] width 341 height 33
click at [739, 235] on input "printkarao" at bounding box center [784, 233] width 341 height 33
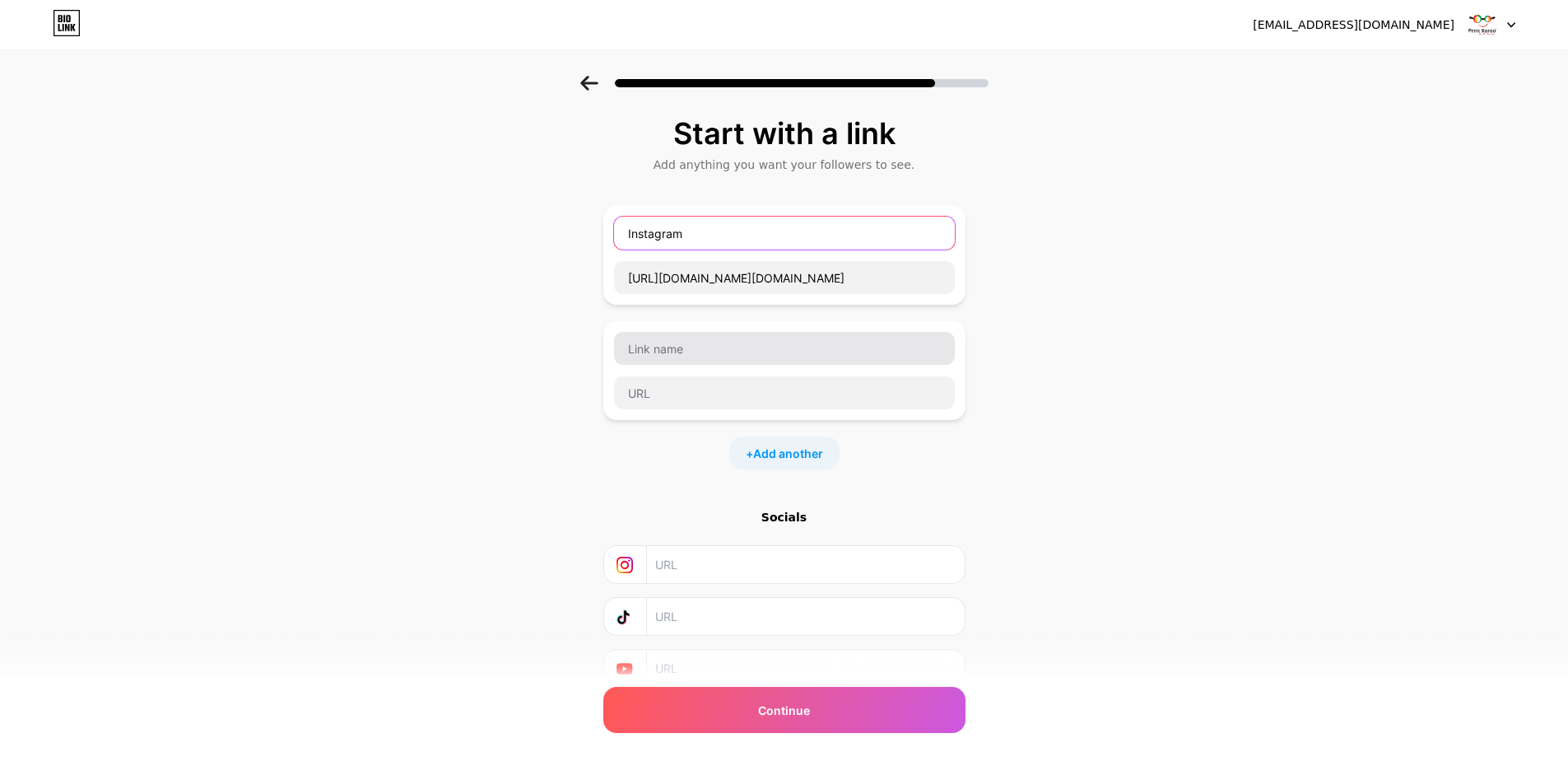
type input "Instagram"
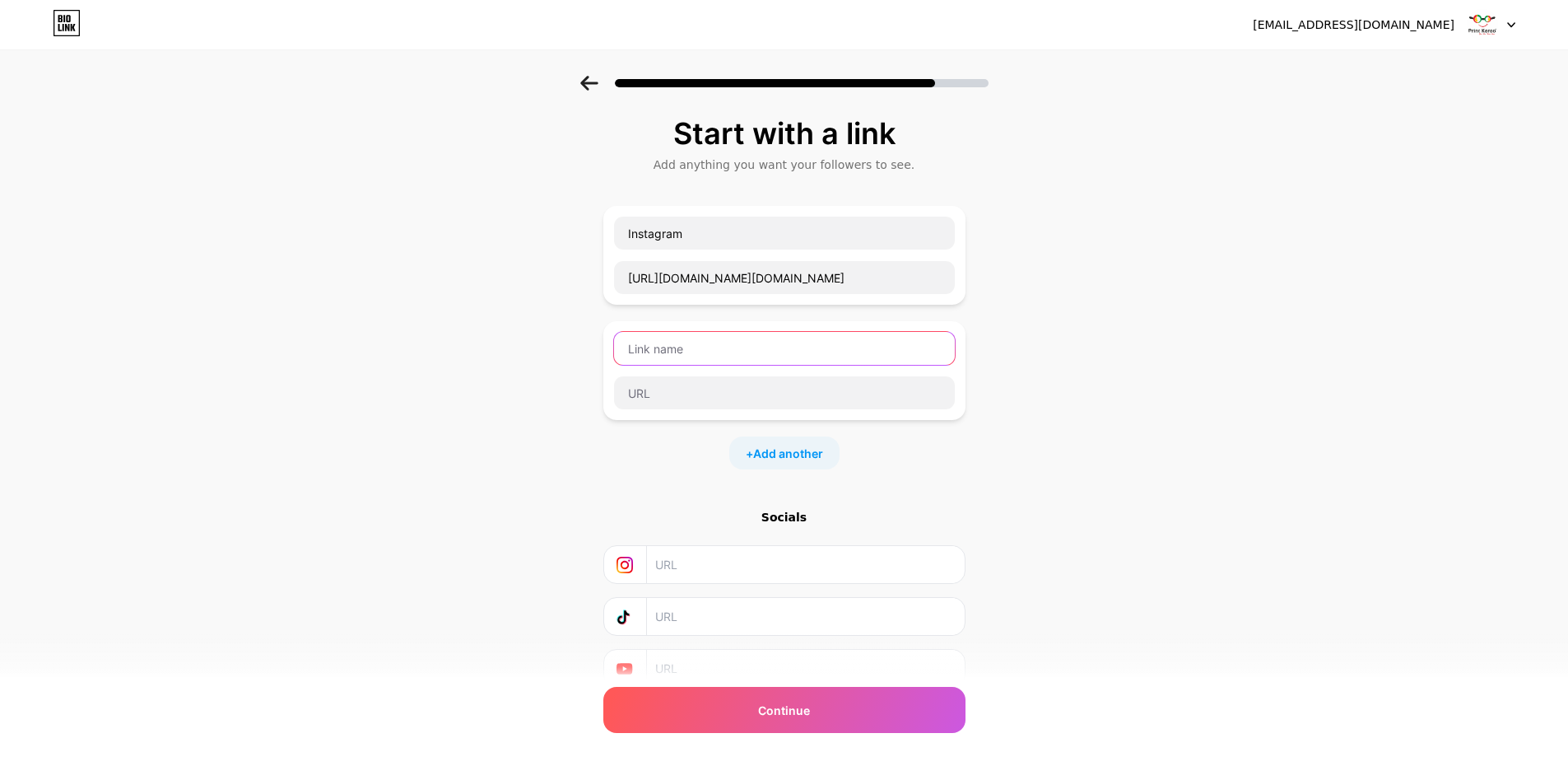
click at [735, 345] on input "text" at bounding box center [784, 348] width 341 height 33
type input "Facebook"
click at [717, 392] on input "text" at bounding box center [784, 392] width 341 height 33
paste input "https://www.facebook.com/profile.php?id=61553809505157"
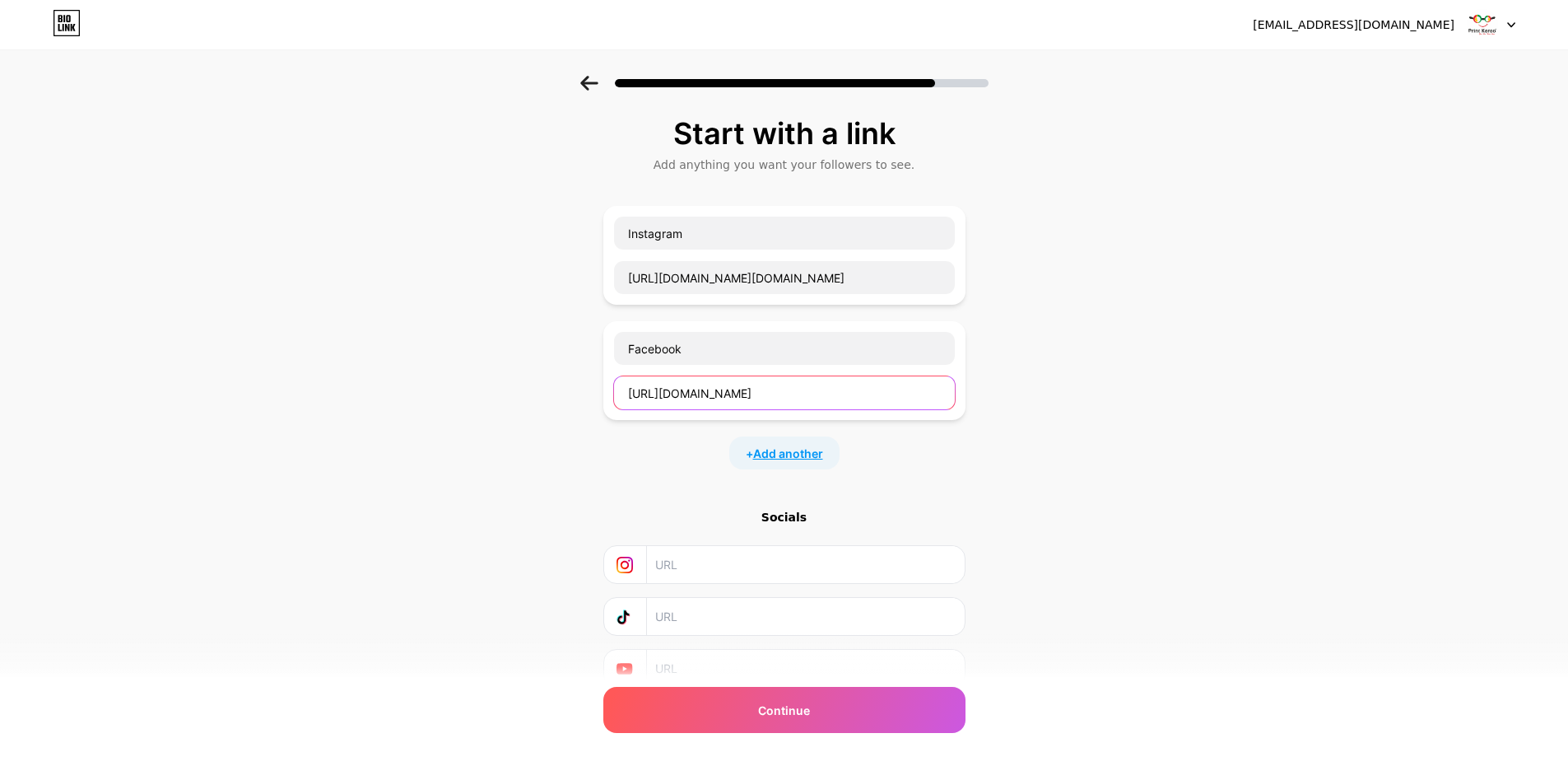
type input "https://www.facebook.com/profile.php?id=61553809505157"
click at [790, 451] on span "Add another" at bounding box center [788, 453] width 70 height 17
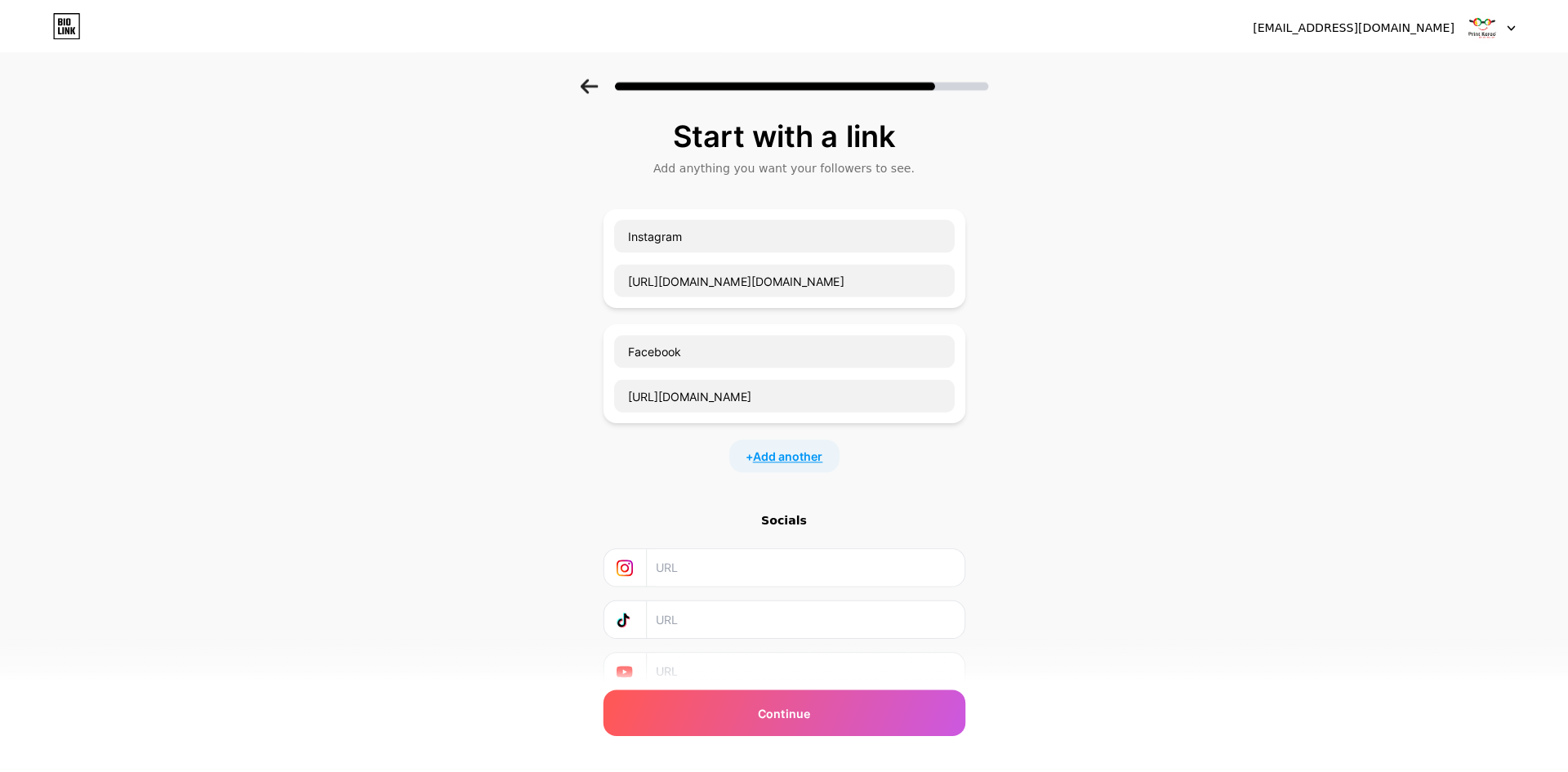
scroll to position [0, 0]
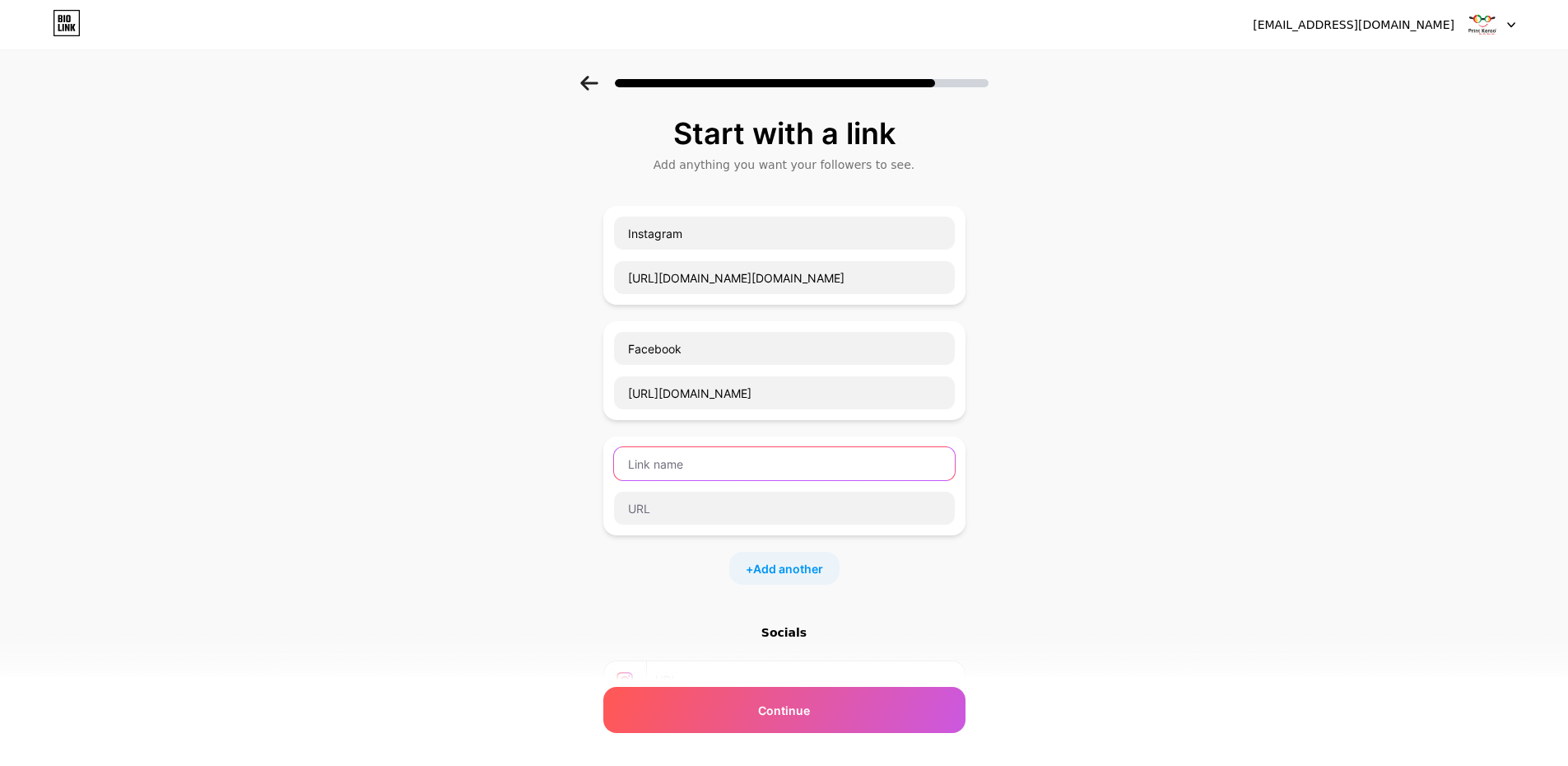
click at [709, 473] on input "text" at bounding box center [784, 463] width 341 height 33
type input "Website"
click at [676, 515] on input "text" at bounding box center [784, 508] width 341 height 33
paste input "https://printkarao.in/"
type input "https://printkarao.in/"
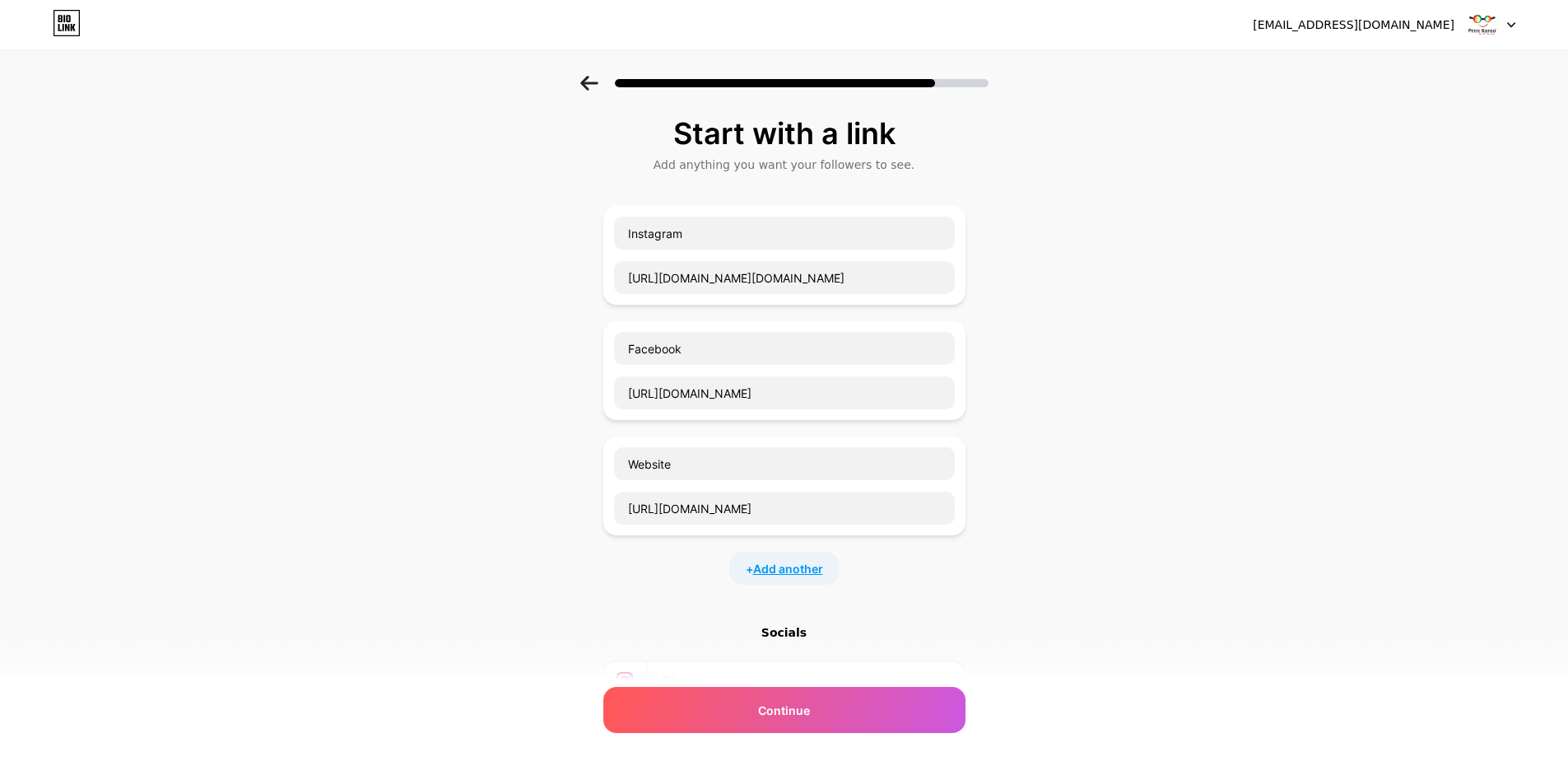
click at [772, 568] on span "Add another" at bounding box center [788, 568] width 70 height 17
click at [667, 582] on input "text" at bounding box center [784, 578] width 341 height 33
type input "Pinterest"
click at [679, 621] on input "text" at bounding box center [784, 623] width 341 height 33
paste input "https://in.pinterest.com/printkaraopramo/"
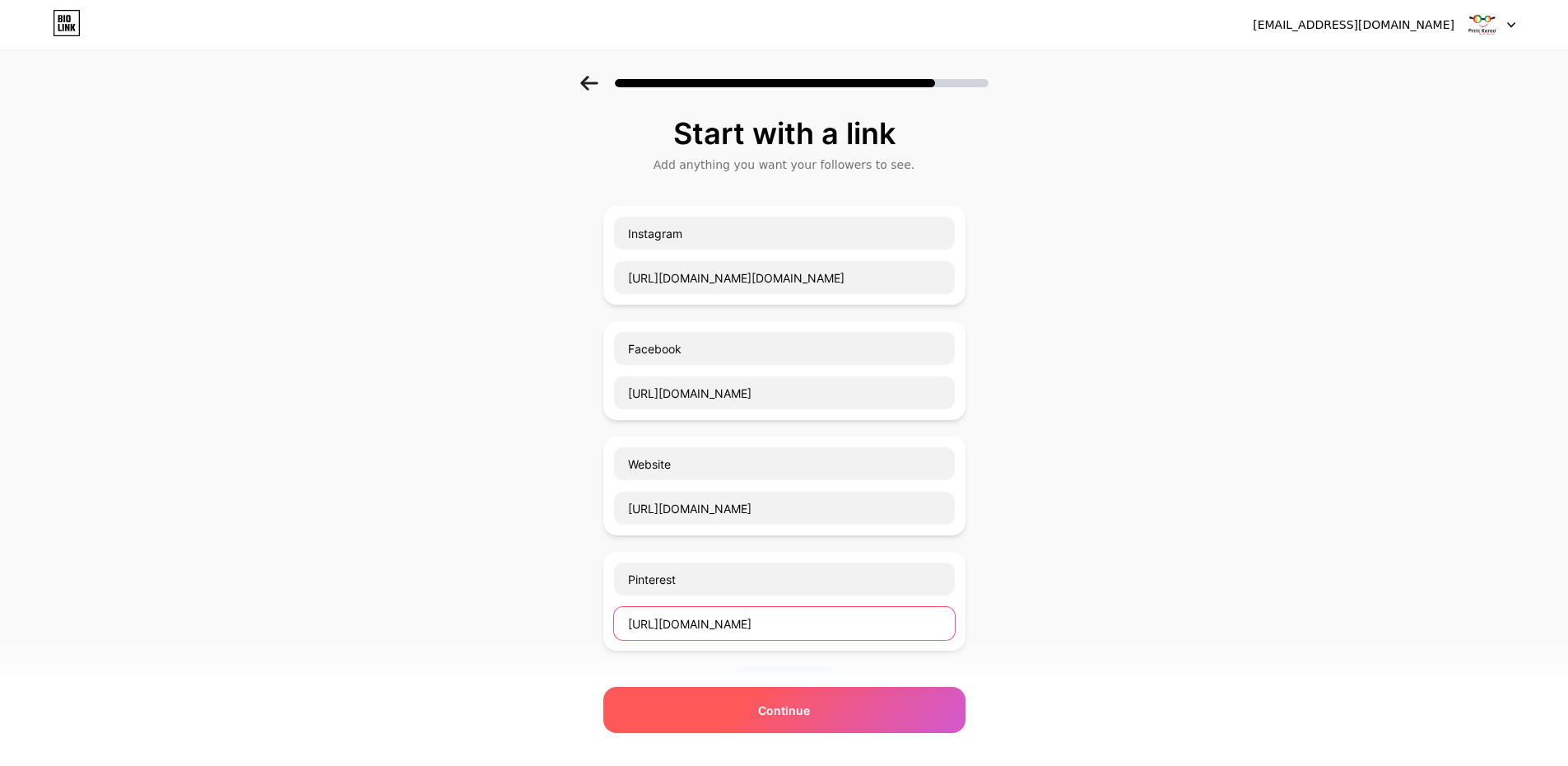
type input "https://in.pinterest.com/printkaraopramo/"
click at [801, 709] on span "Continue" at bounding box center [784, 709] width 52 height 17
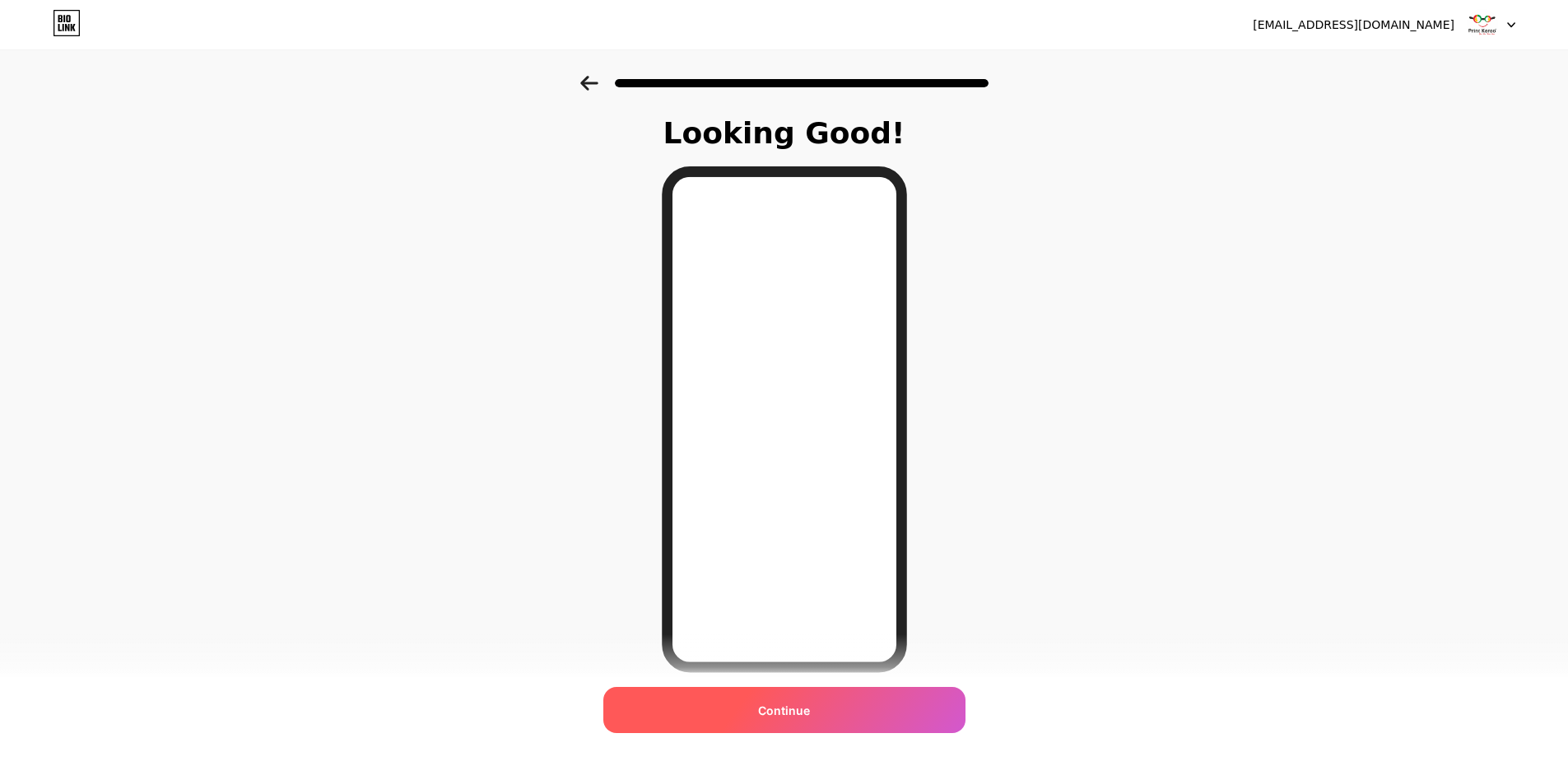
click at [810, 714] on span "Continue" at bounding box center [784, 709] width 52 height 17
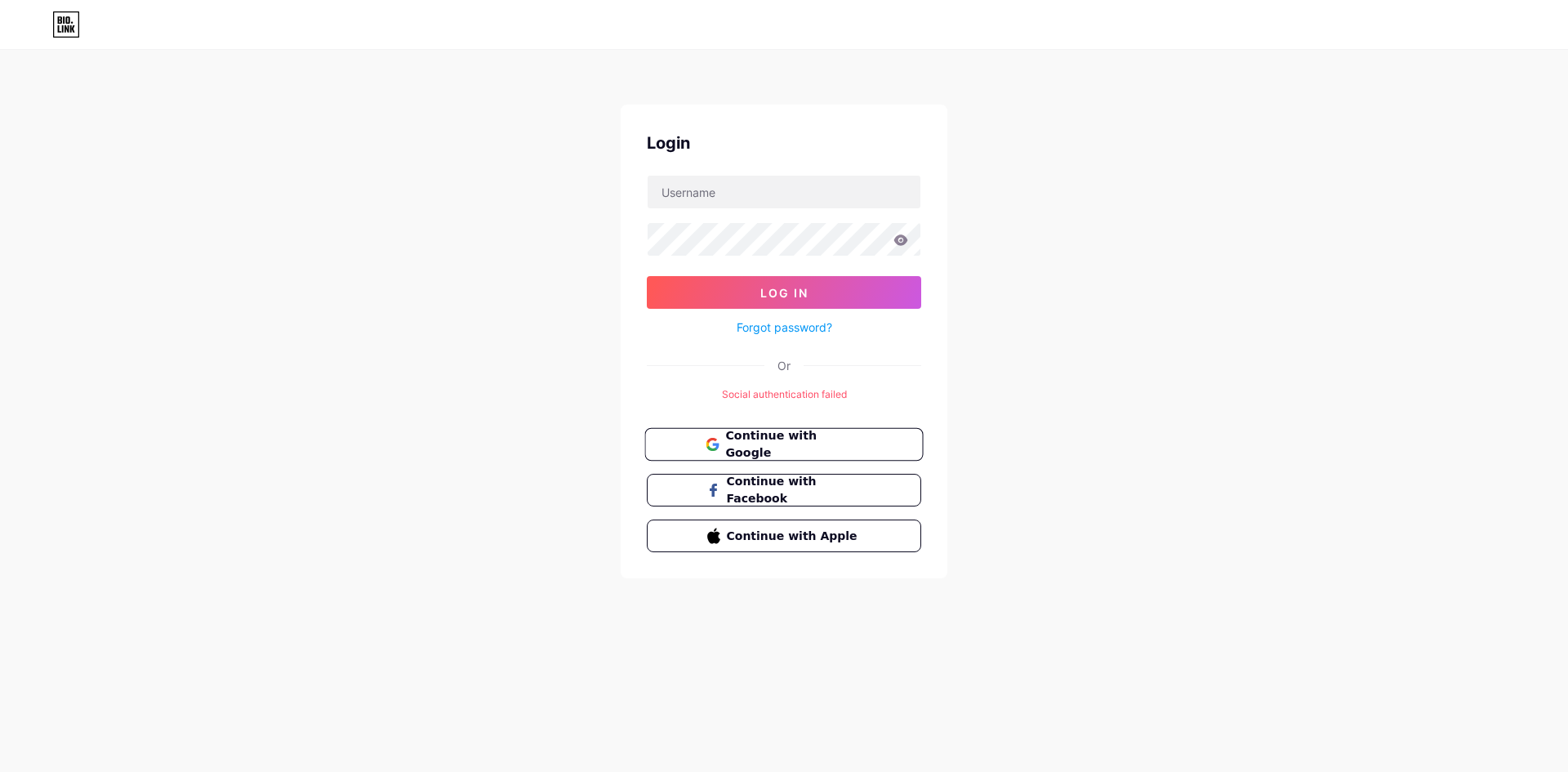
click at [837, 451] on span "Continue with Google" at bounding box center [792, 444] width 136 height 35
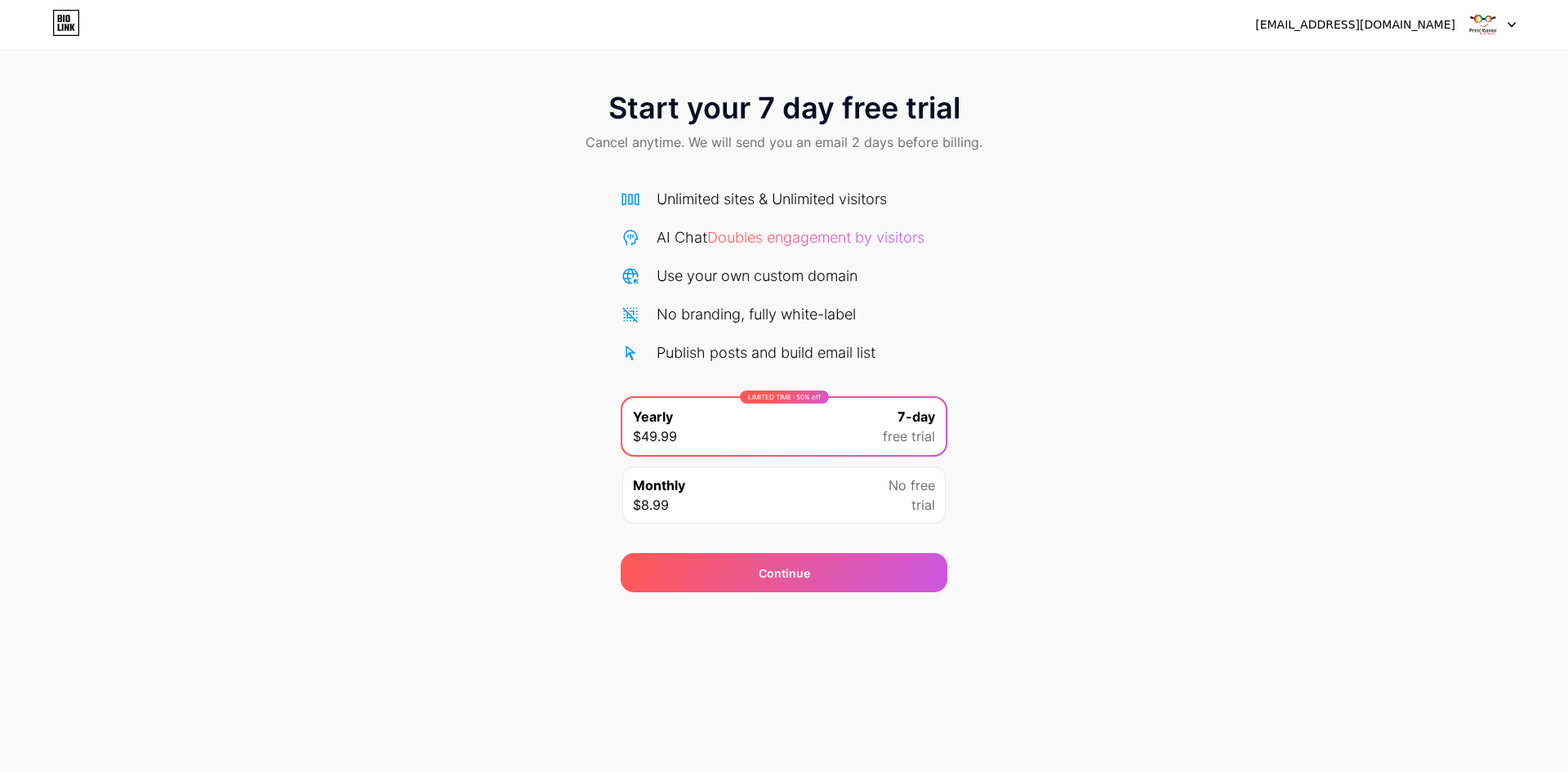
click at [1270, 418] on div "Start your 7 day free trial Cancel anytime. We will send you an email 2 days be…" at bounding box center [784, 333] width 1568 height 517
click at [1494, 23] on img at bounding box center [1483, 24] width 31 height 31
click at [1511, 28] on div at bounding box center [1491, 24] width 47 height 29
click at [55, 23] on icon at bounding box center [66, 22] width 28 height 26
click at [1479, 17] on img at bounding box center [1483, 24] width 31 height 31
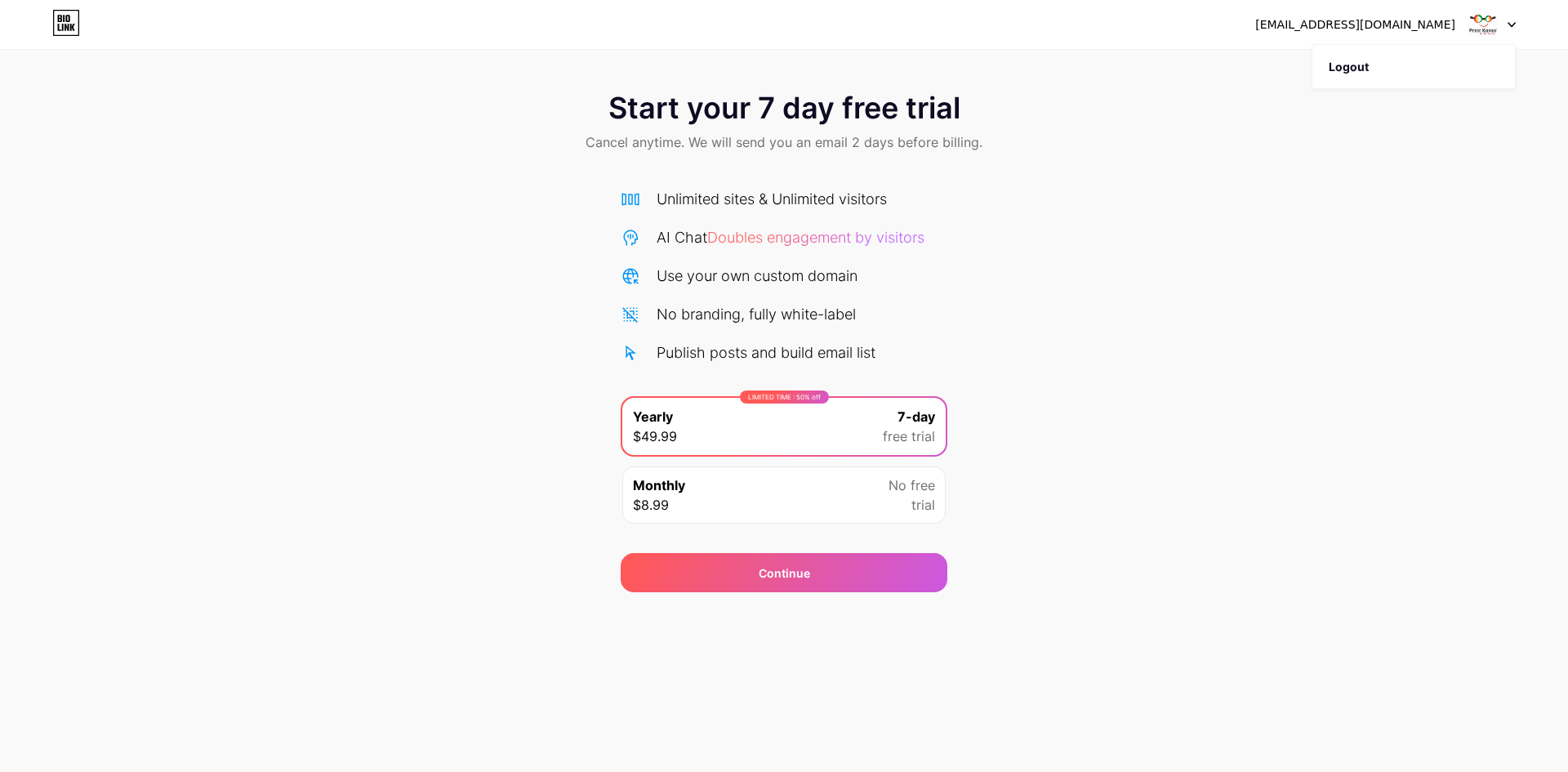
click at [1482, 21] on img at bounding box center [1483, 24] width 31 height 31
click at [1422, 23] on div "printkaraopramo@gmail.com" at bounding box center [1355, 24] width 200 height 17
click at [221, 331] on div "Start your 7 day free trial Cancel anytime. We will send you an email 2 days be…" at bounding box center [784, 333] width 1568 height 517
